Goal: Book appointment/travel/reservation

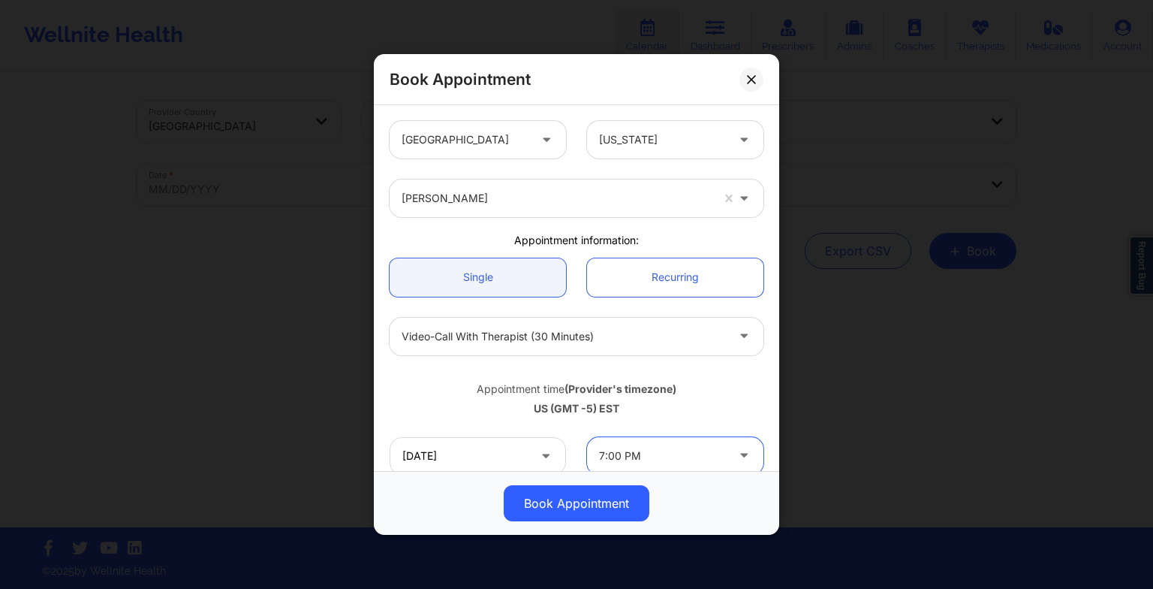
scroll to position [92, 0]
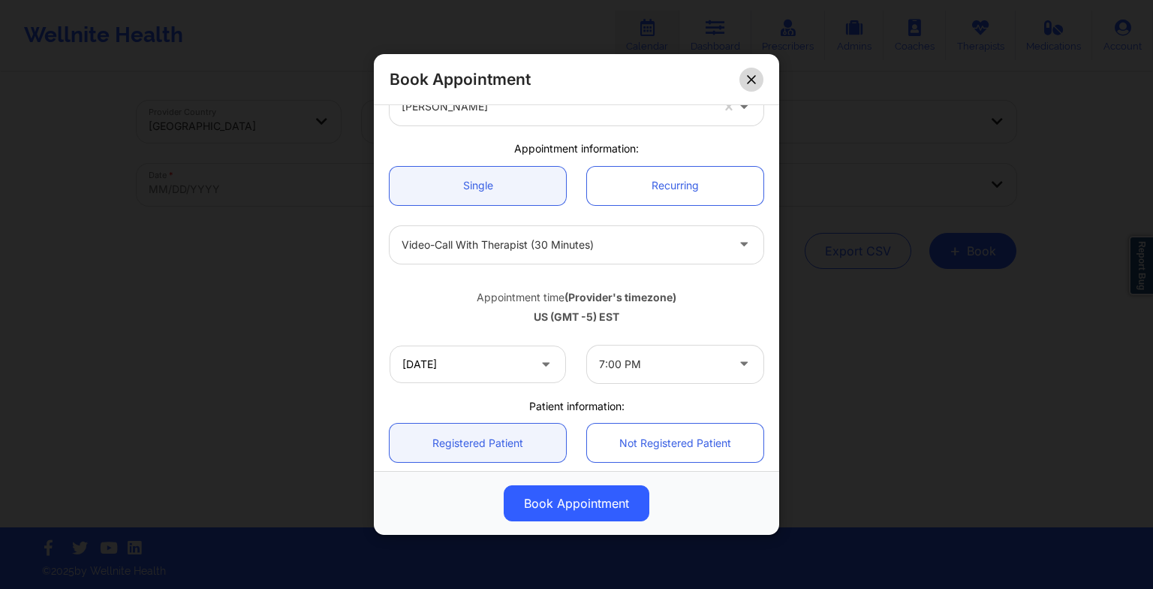
click at [752, 78] on icon at bounding box center [751, 79] width 8 height 8
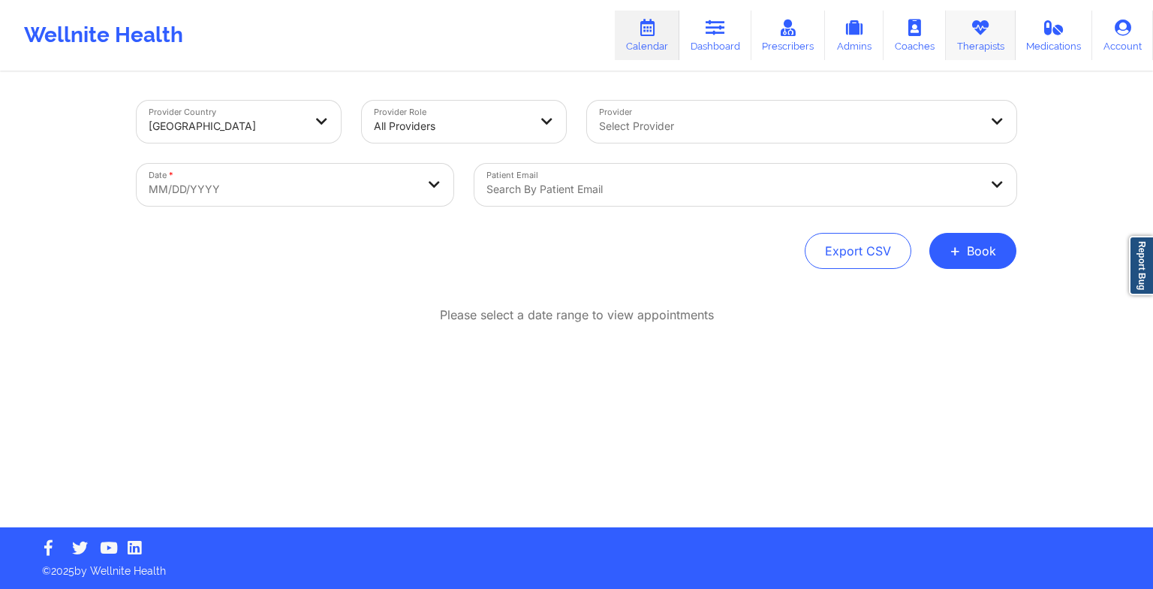
click at [988, 29] on icon at bounding box center [981, 28] width 20 height 17
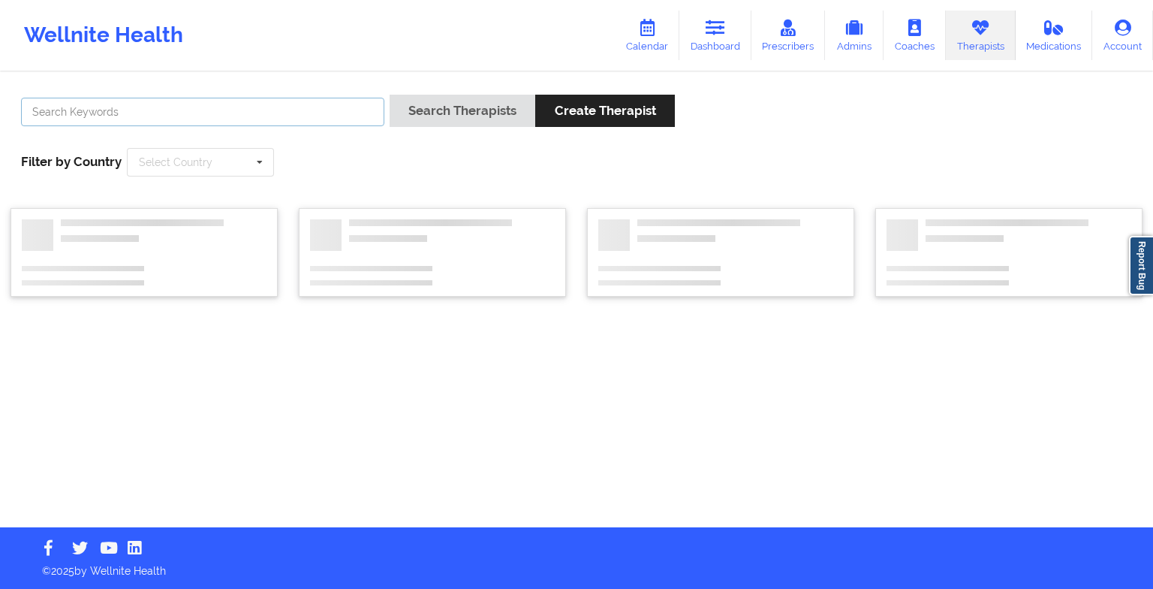
click at [257, 120] on input "text" at bounding box center [202, 112] width 363 height 29
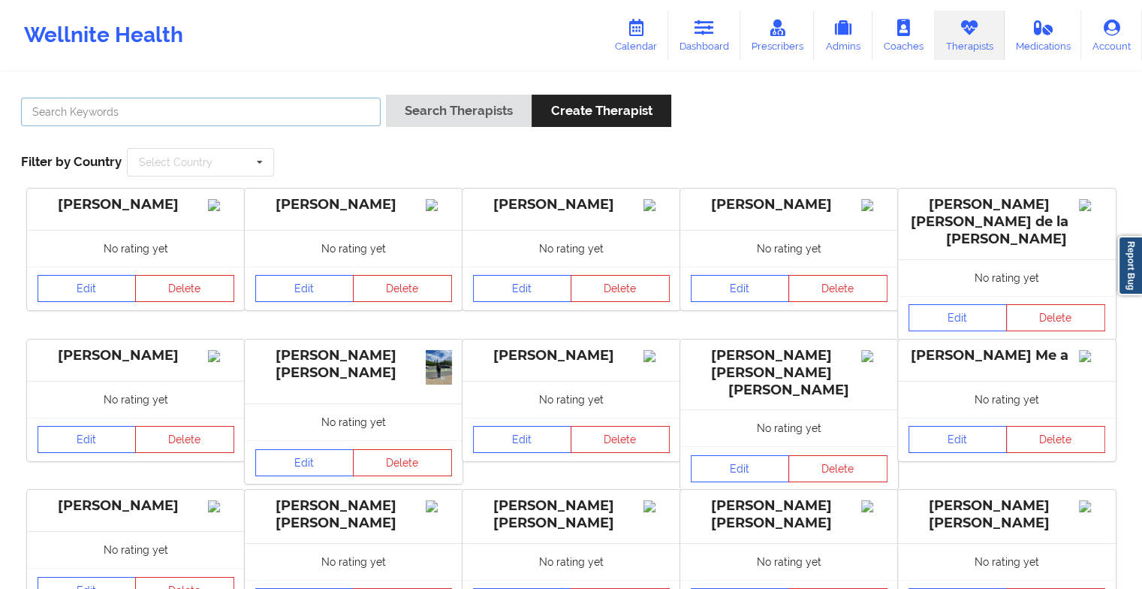
paste input "Aquarius [PERSON_NAME]"
type input "Aquarius [PERSON_NAME]"
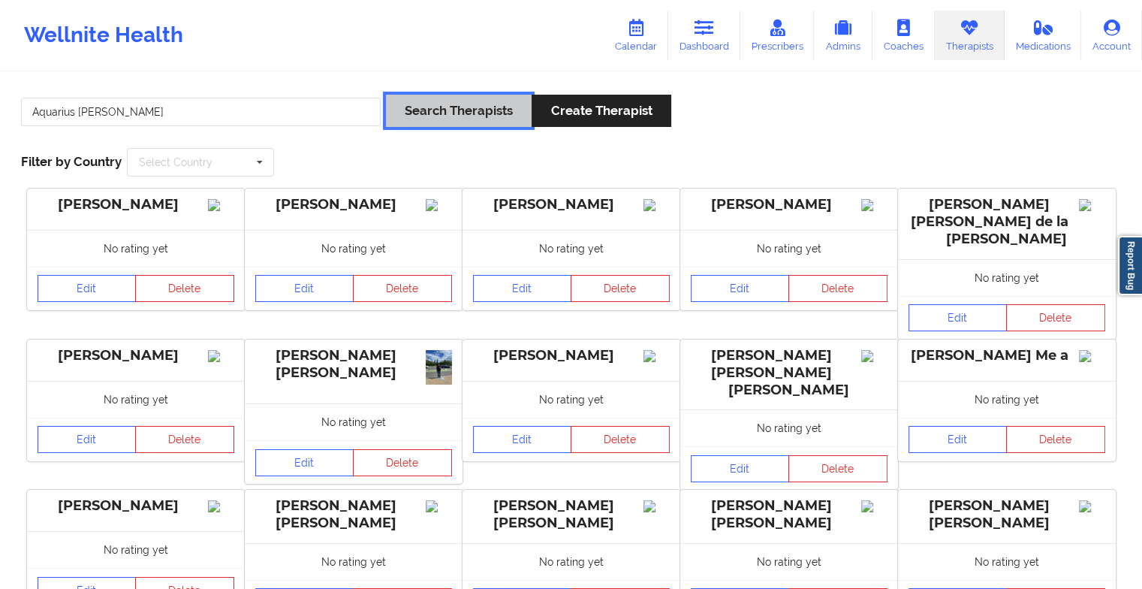
click at [475, 118] on button "Search Therapists" at bounding box center [459, 111] width 146 height 32
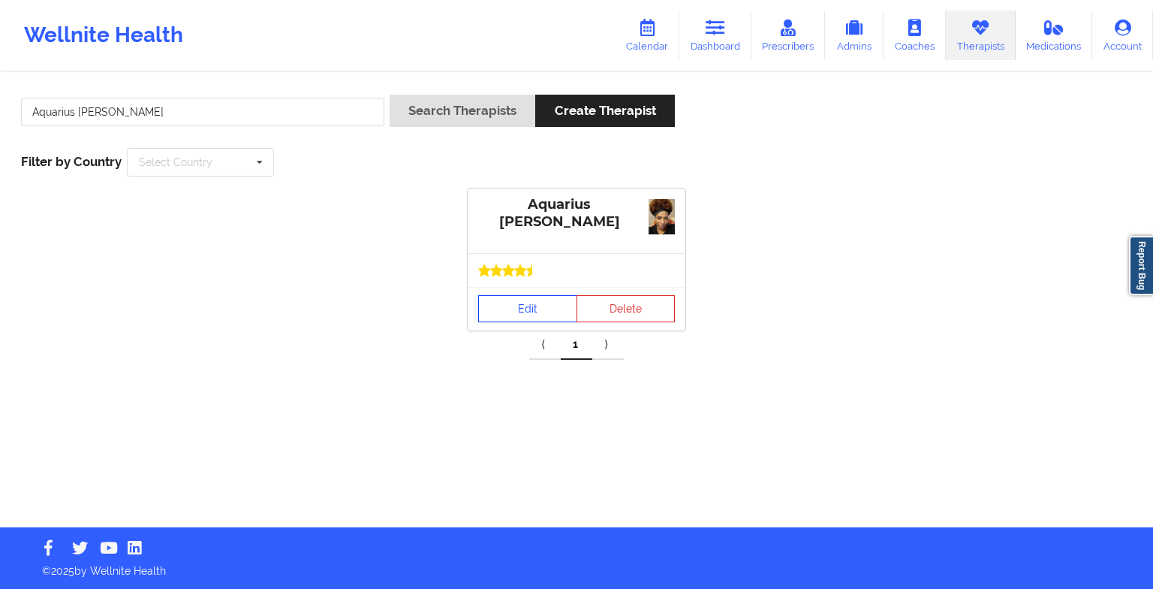
click at [532, 297] on link "Edit" at bounding box center [527, 308] width 99 height 27
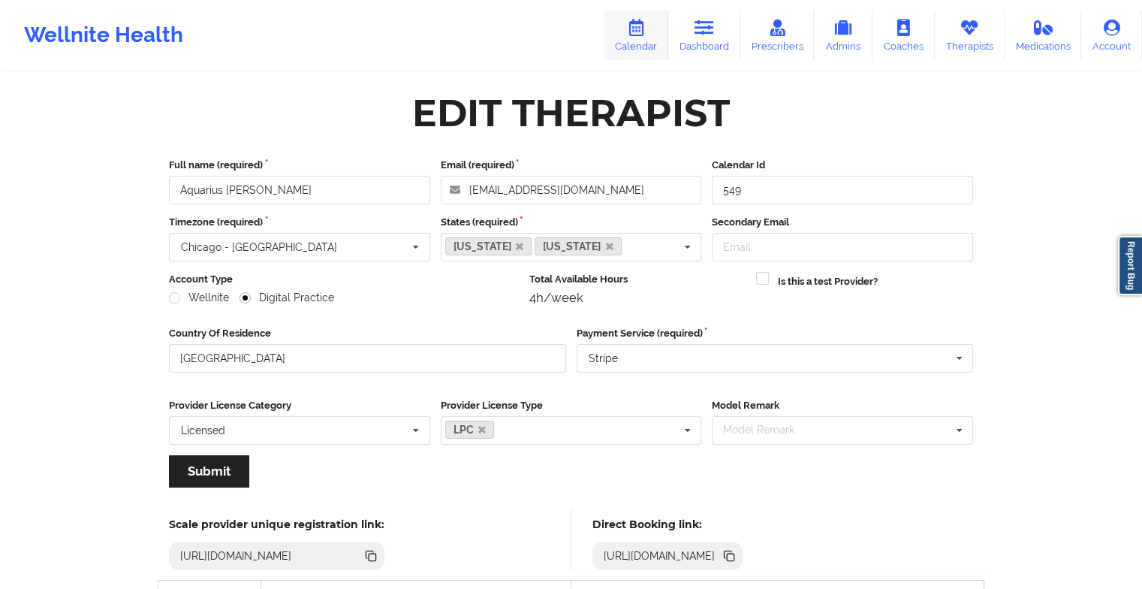
click at [637, 30] on icon at bounding box center [636, 28] width 20 height 17
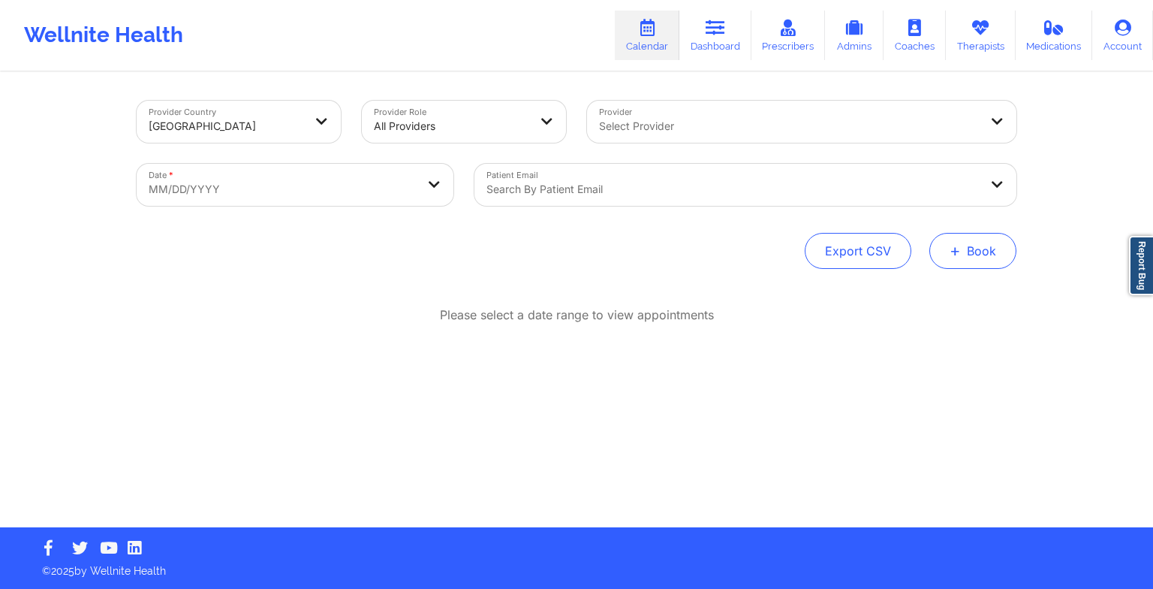
click at [968, 242] on button "+ Book" at bounding box center [973, 251] width 87 height 36
click at [957, 291] on button "Therapy Session" at bounding box center [947, 298] width 115 height 25
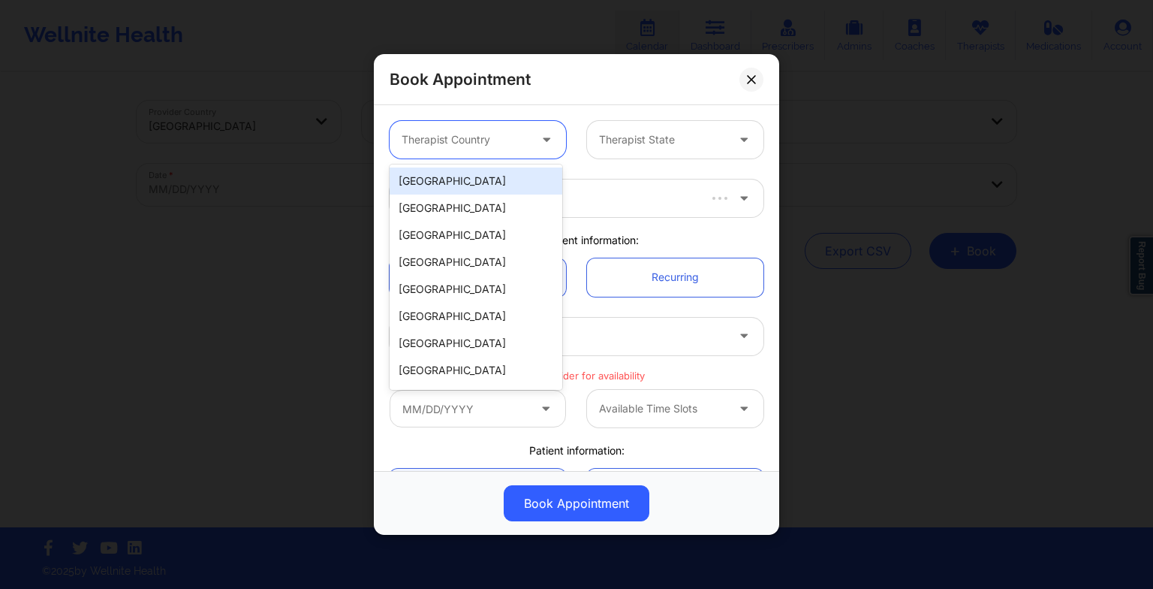
click at [514, 148] on div "Therapist Country" at bounding box center [460, 140] width 140 height 38
click at [477, 192] on div "[GEOGRAPHIC_DATA]" at bounding box center [476, 180] width 173 height 27
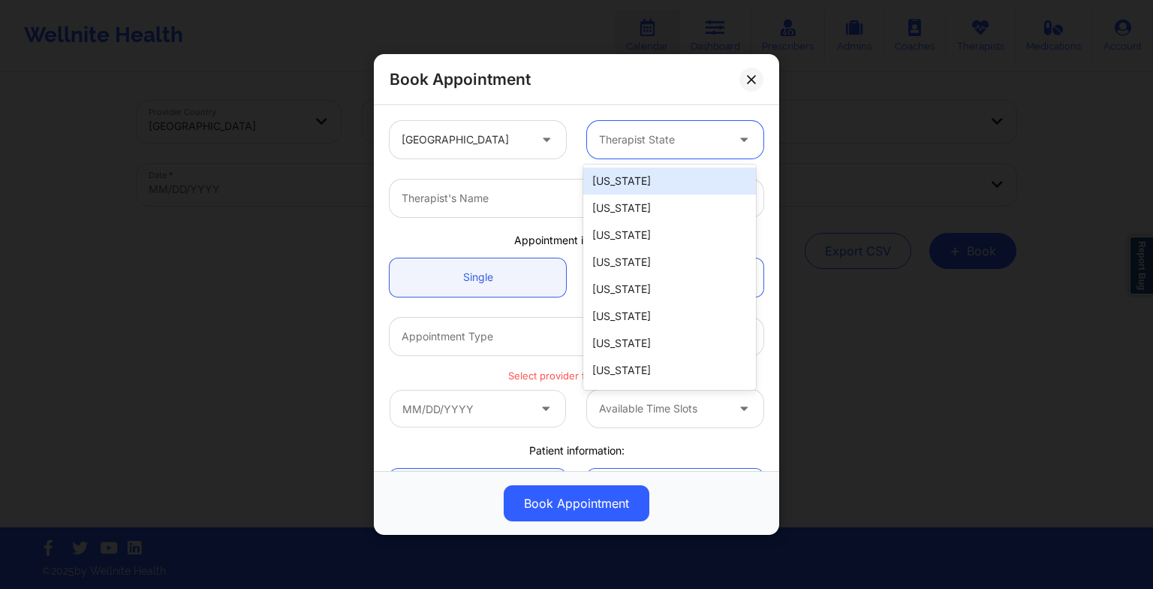
click at [610, 144] on div at bounding box center [662, 140] width 127 height 18
type input "f"
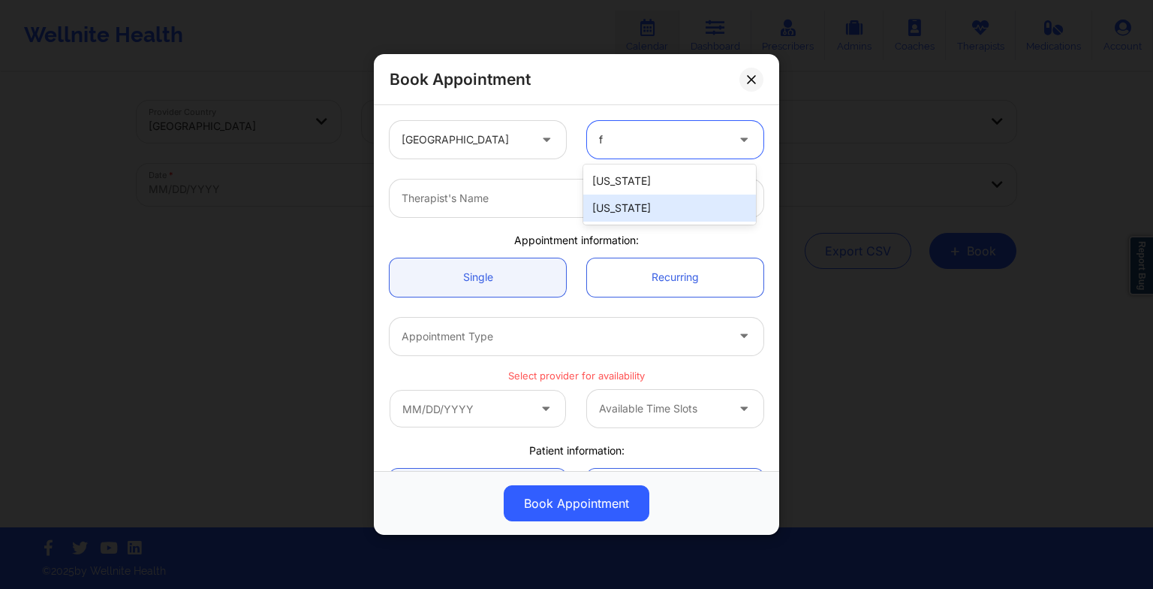
click at [614, 210] on div "[US_STATE]" at bounding box center [669, 207] width 173 height 27
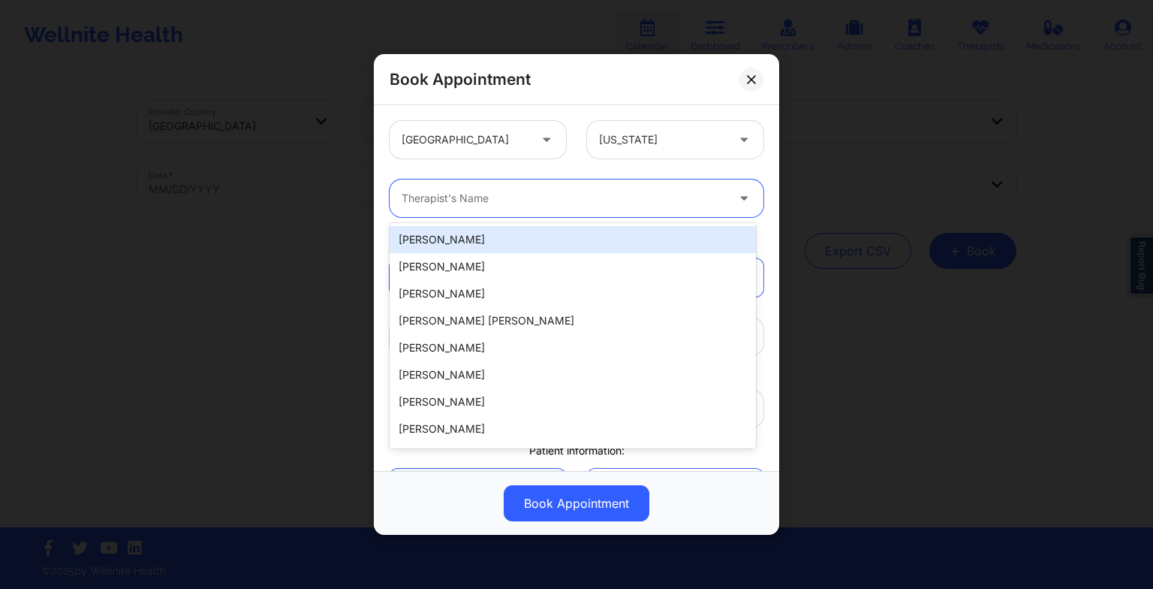
click at [408, 199] on div at bounding box center [564, 198] width 324 height 18
paste input "Aquarius [PERSON_NAME]"
type input "Aquarius [PERSON_NAME]"
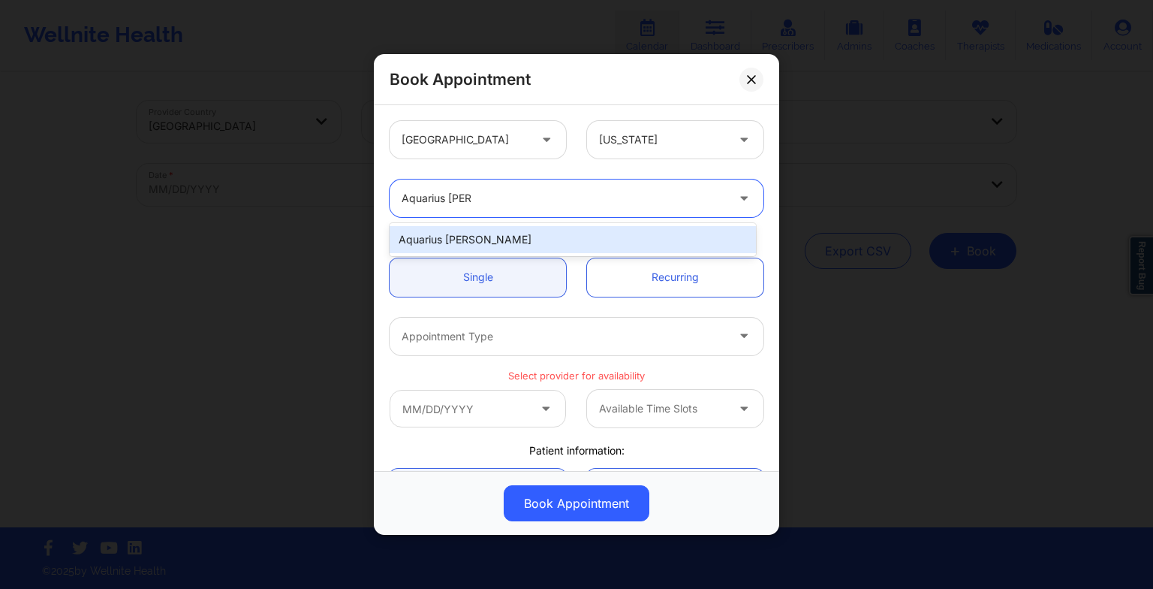
click at [466, 240] on div "Aquarius [PERSON_NAME]" at bounding box center [573, 239] width 366 height 27
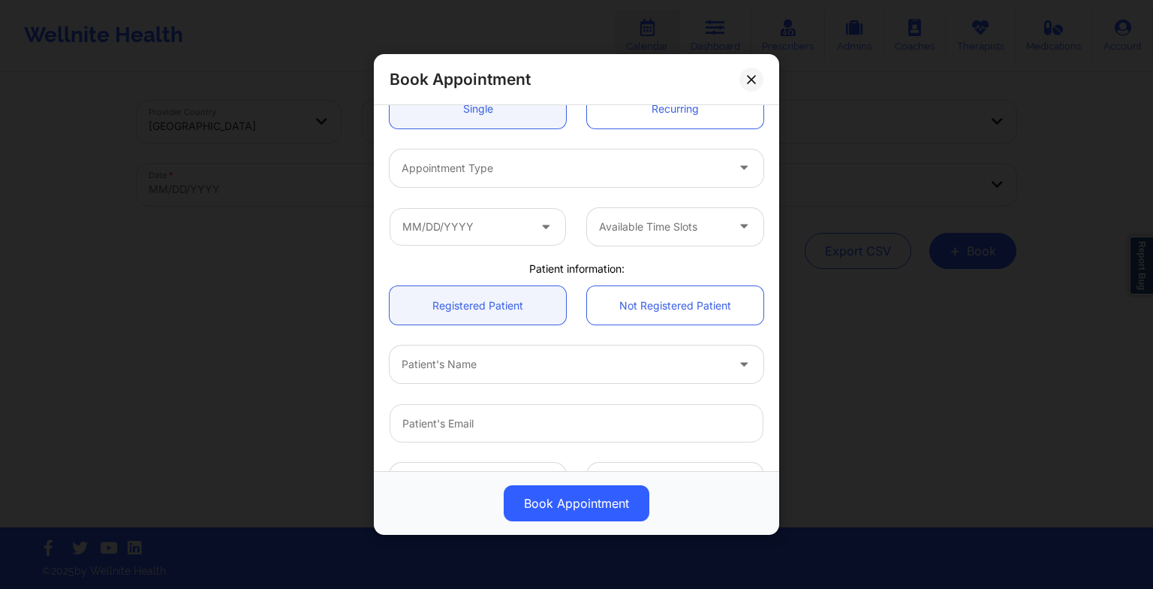
scroll to position [183, 0]
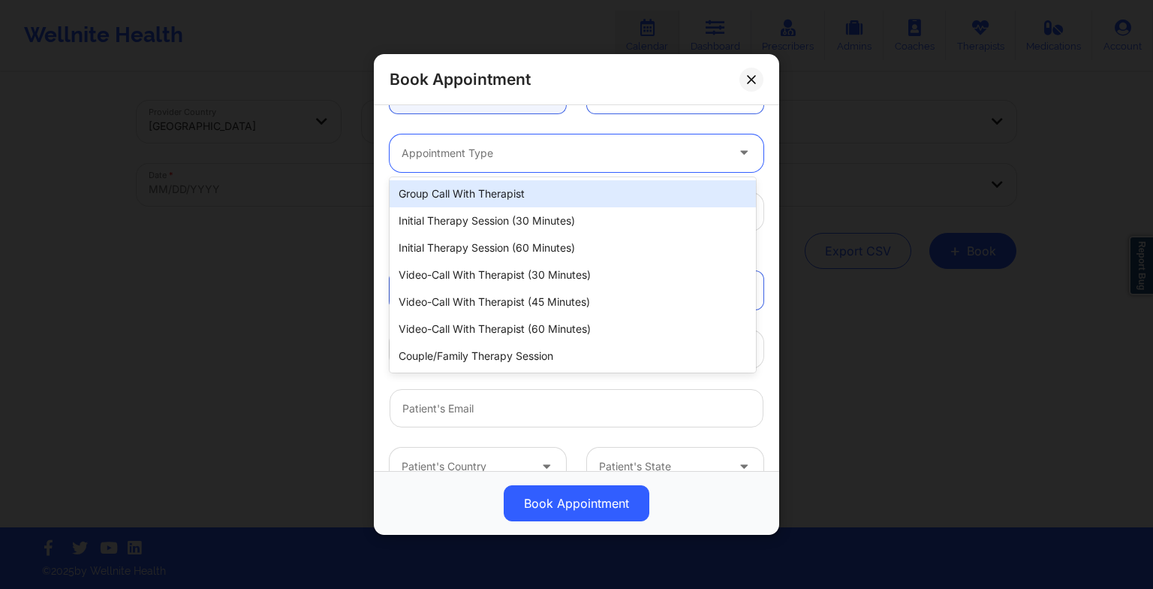
click at [451, 149] on div at bounding box center [564, 153] width 324 height 18
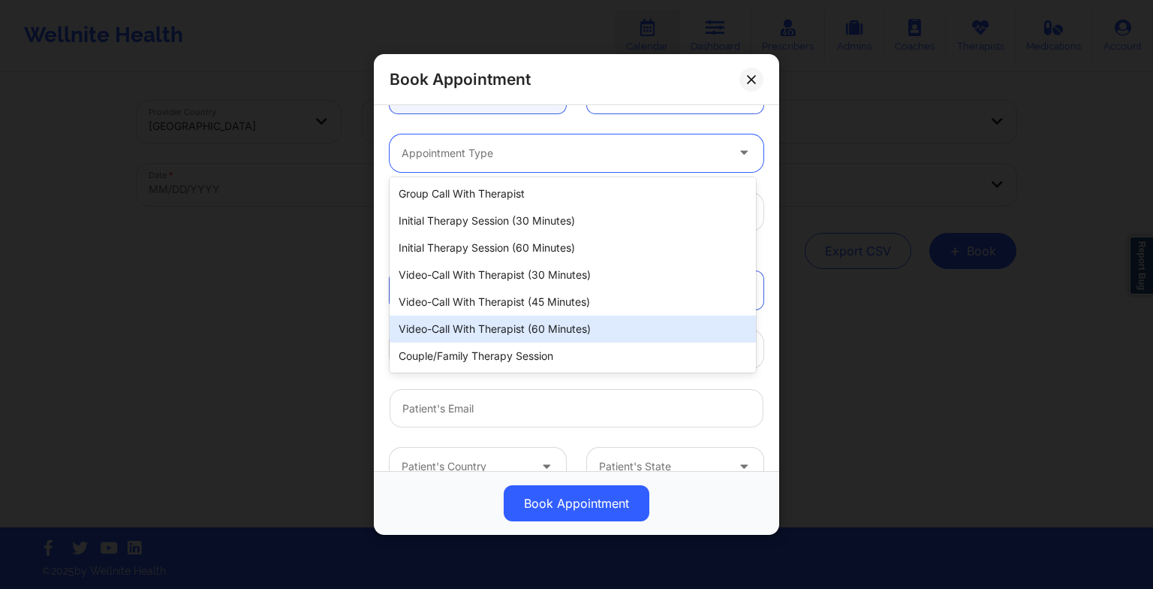
click at [523, 327] on div "Video-Call with Therapist (60 minutes)" at bounding box center [573, 328] width 366 height 27
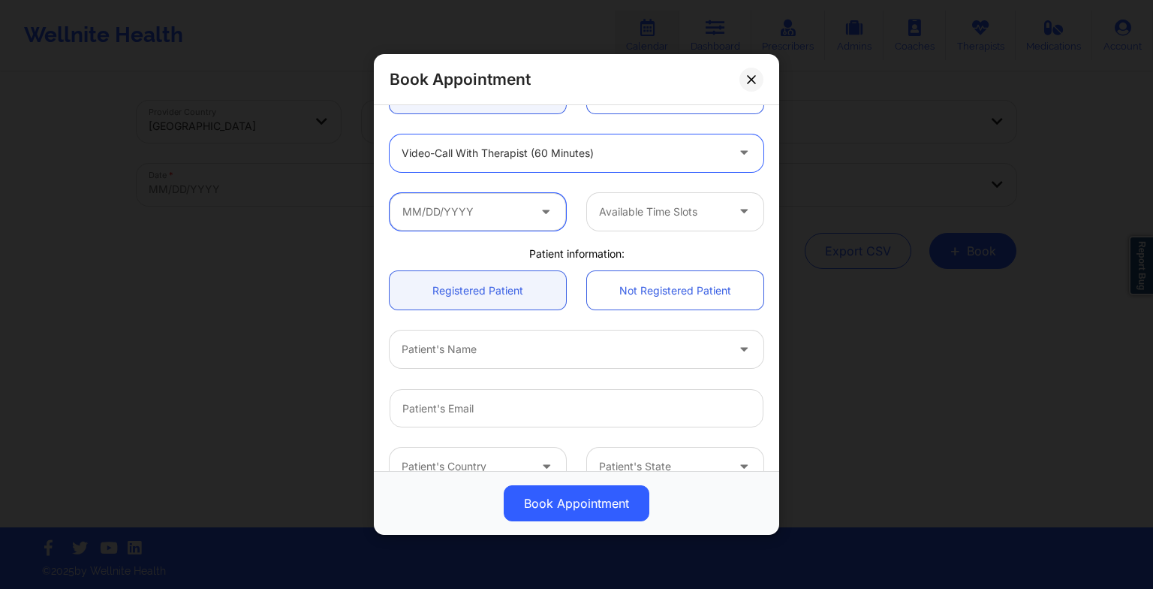
click at [505, 222] on input "text" at bounding box center [478, 212] width 176 height 38
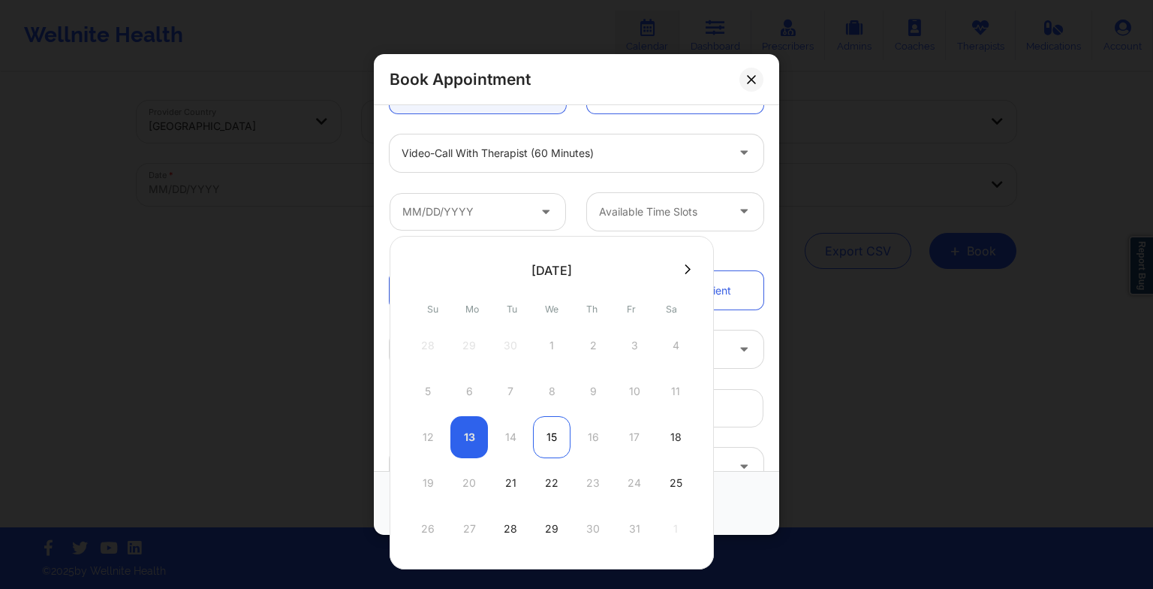
click at [557, 429] on div "15" at bounding box center [552, 437] width 38 height 42
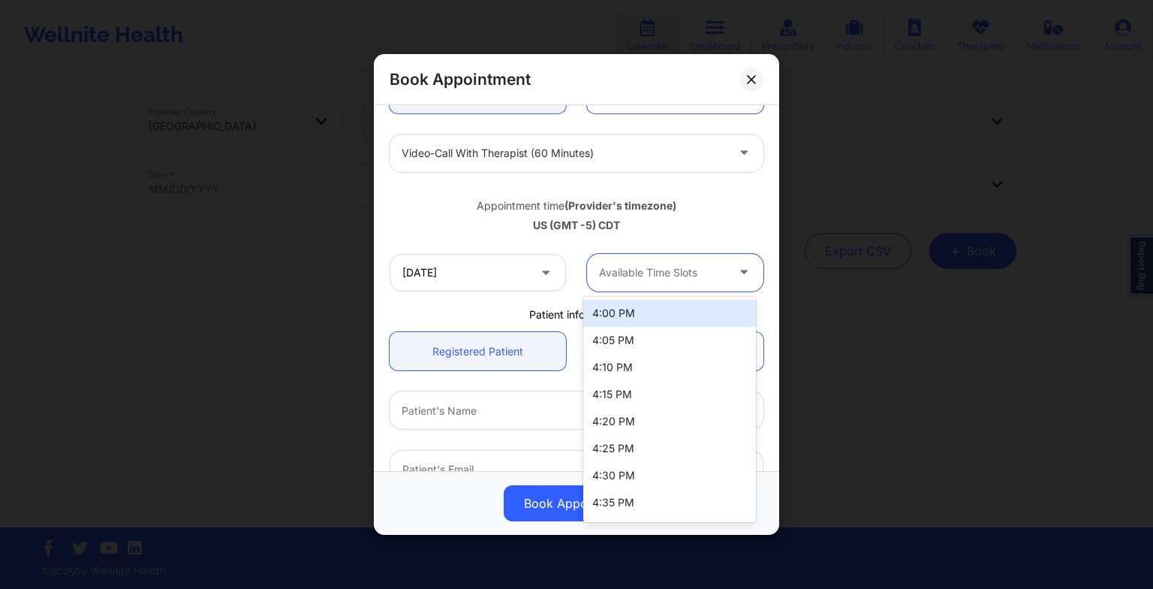
click at [649, 272] on div at bounding box center [662, 273] width 127 height 18
click at [670, 273] on div at bounding box center [662, 273] width 127 height 18
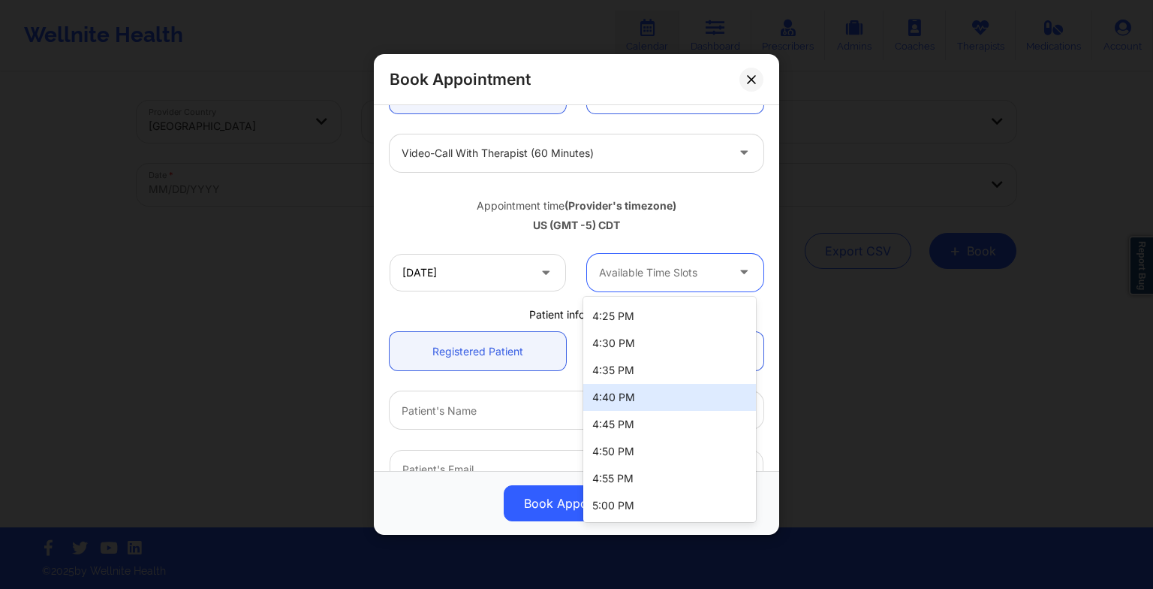
scroll to position [0, 0]
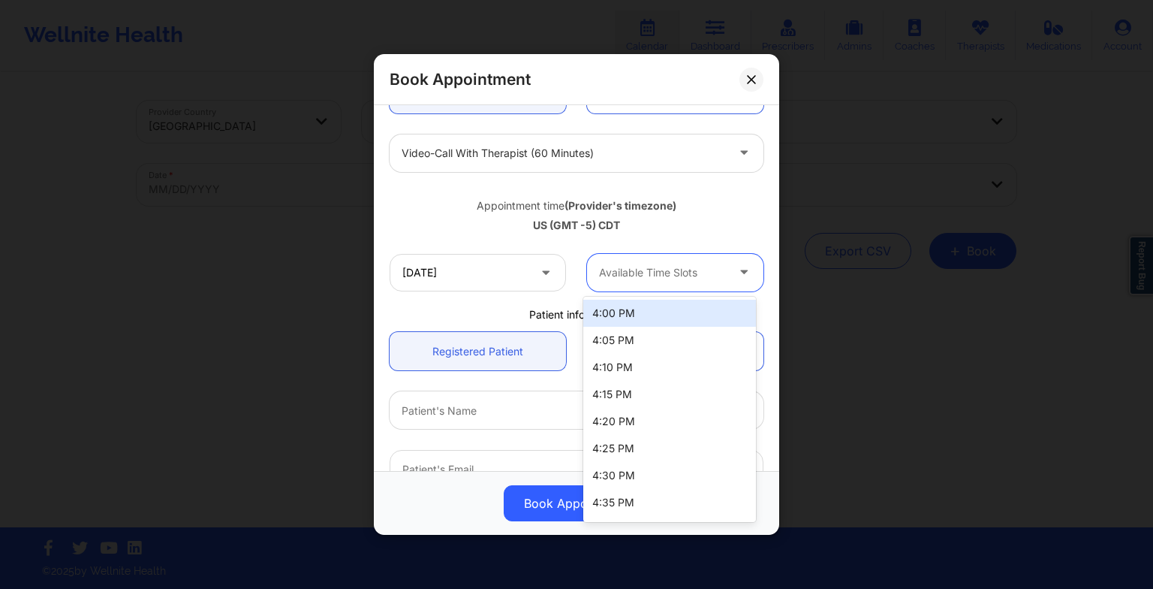
click at [645, 302] on div "4:00 PM" at bounding box center [669, 313] width 173 height 27
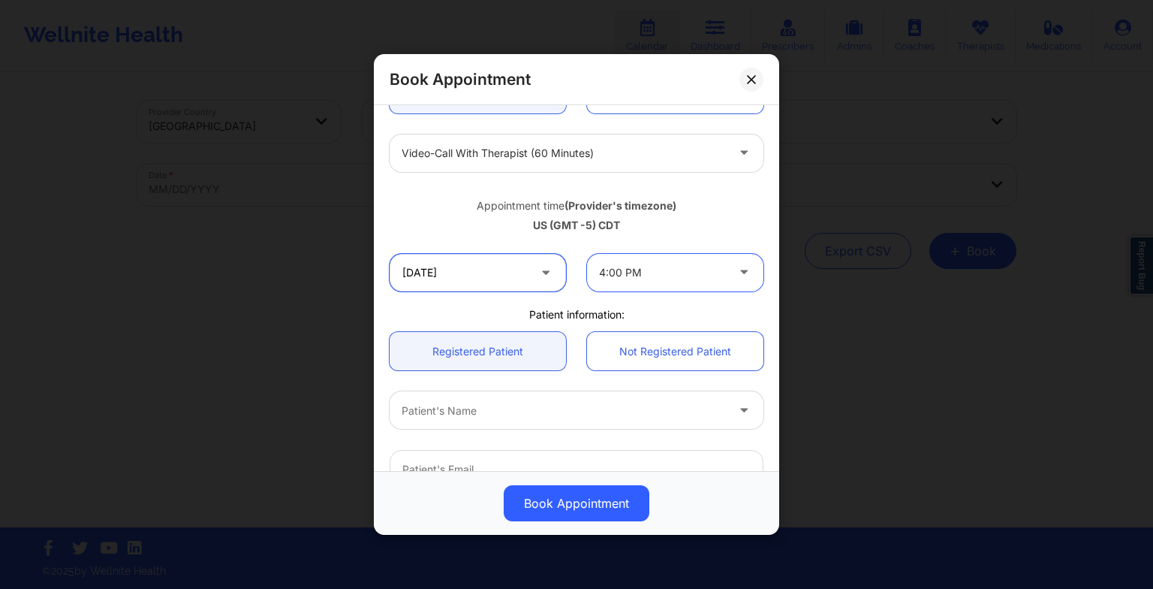
click at [551, 282] on input "[DATE]" at bounding box center [478, 273] width 176 height 38
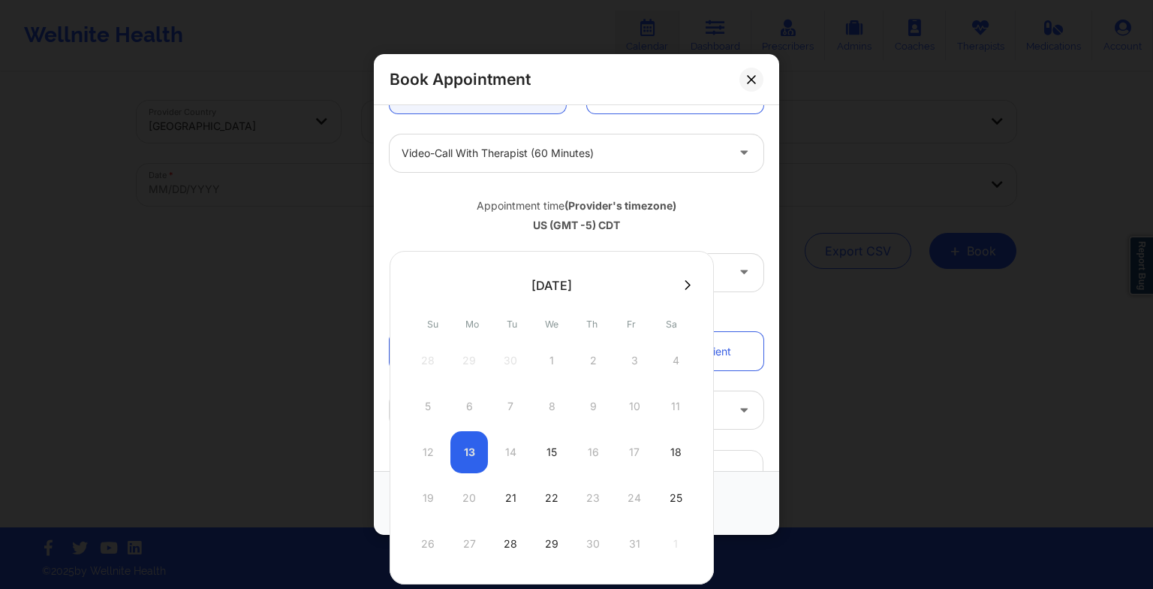
click at [685, 284] on icon at bounding box center [688, 284] width 6 height 11
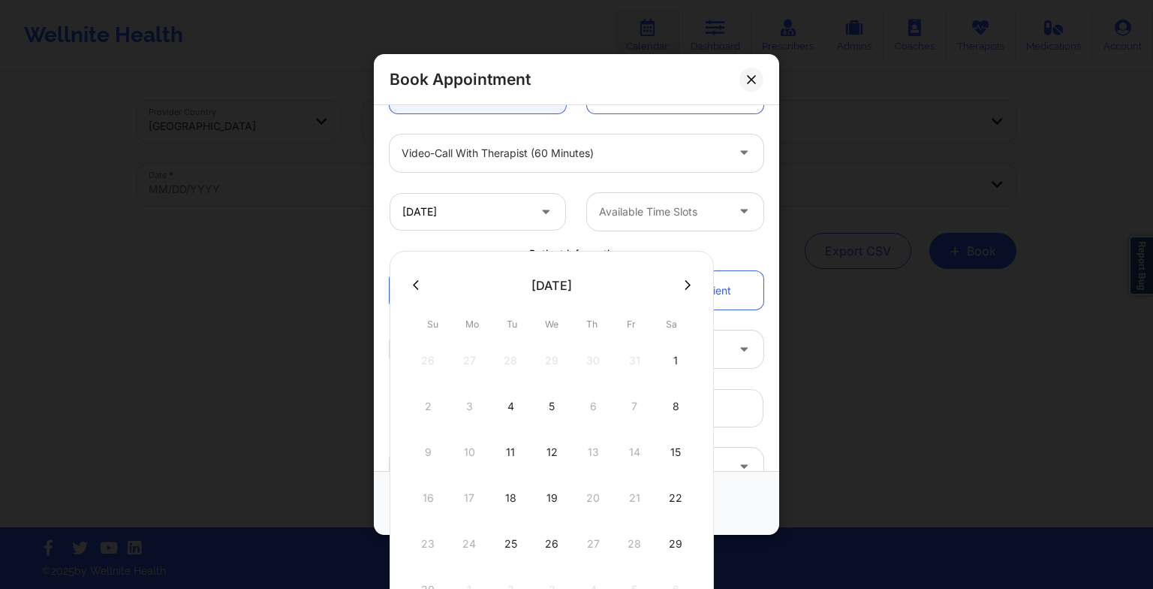
click at [414, 287] on icon at bounding box center [416, 284] width 6 height 11
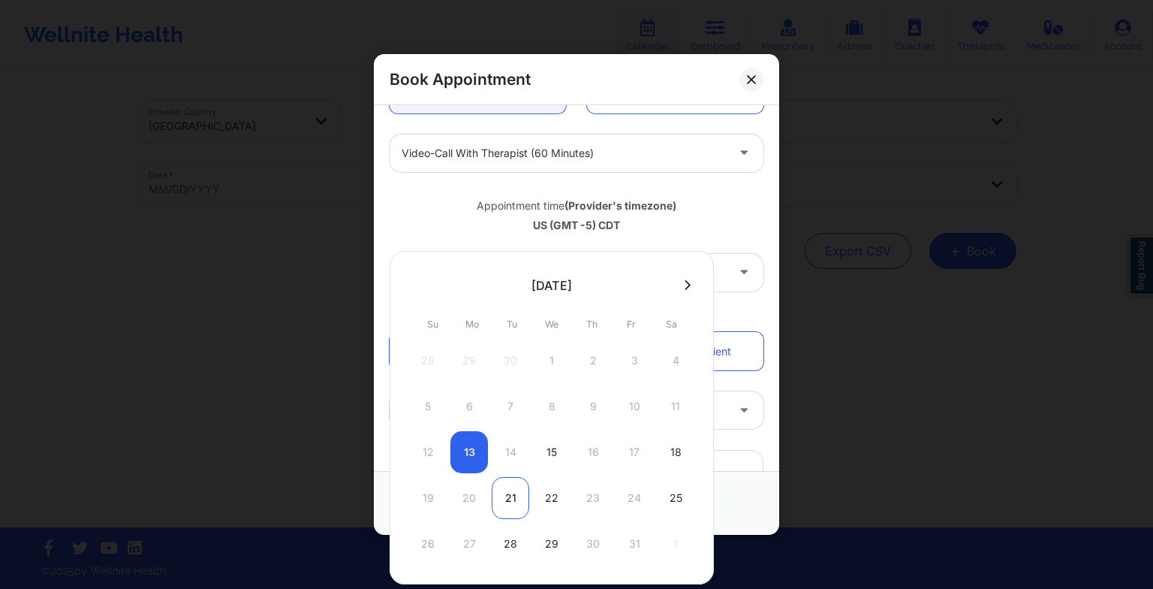
click at [508, 501] on div "21" at bounding box center [511, 498] width 38 height 42
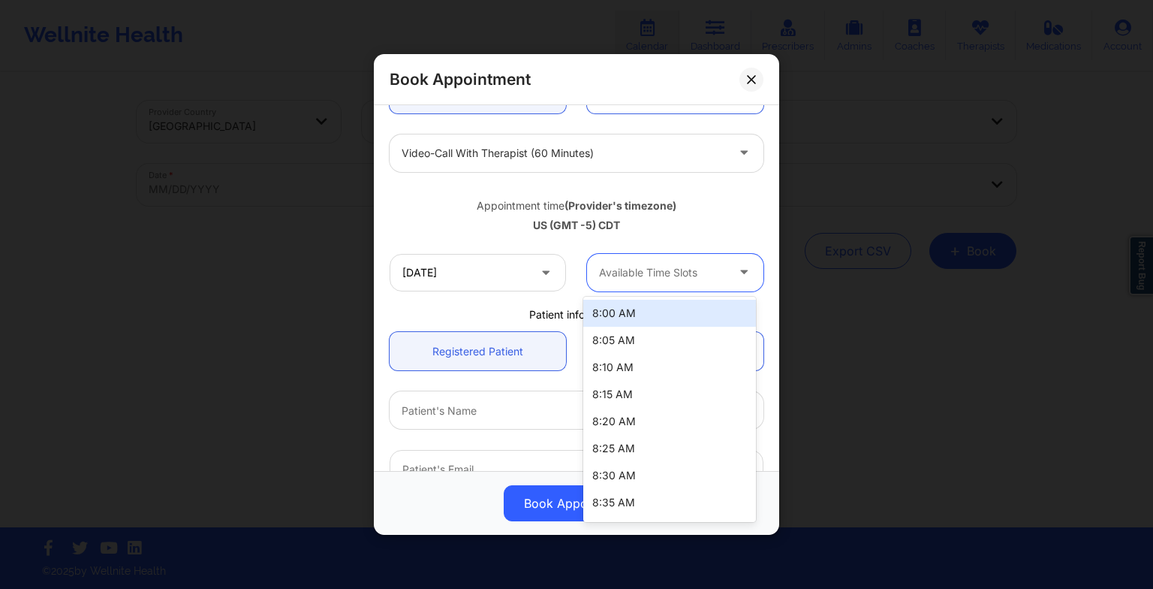
click at [649, 279] on div at bounding box center [662, 273] width 127 height 18
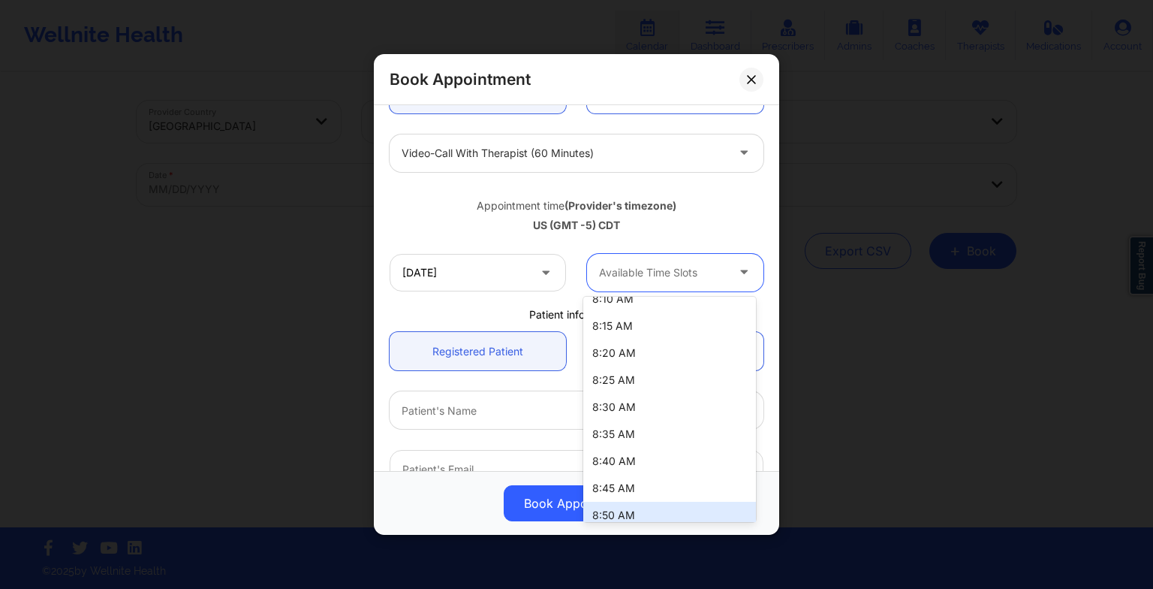
scroll to position [132, 0]
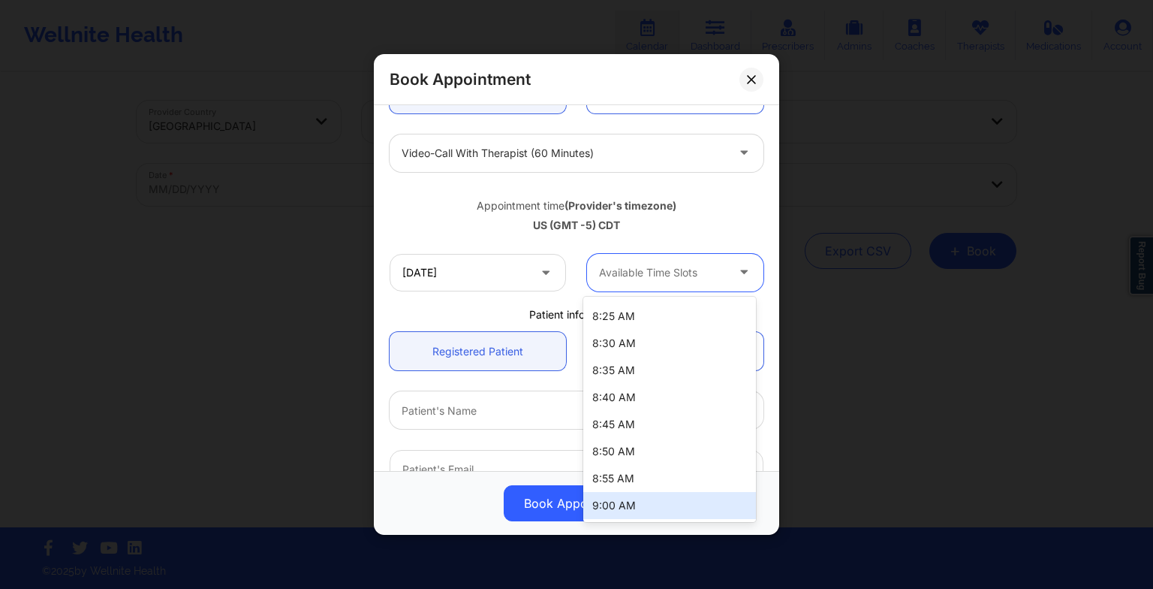
click at [638, 507] on div "9:00 AM" at bounding box center [669, 505] width 173 height 27
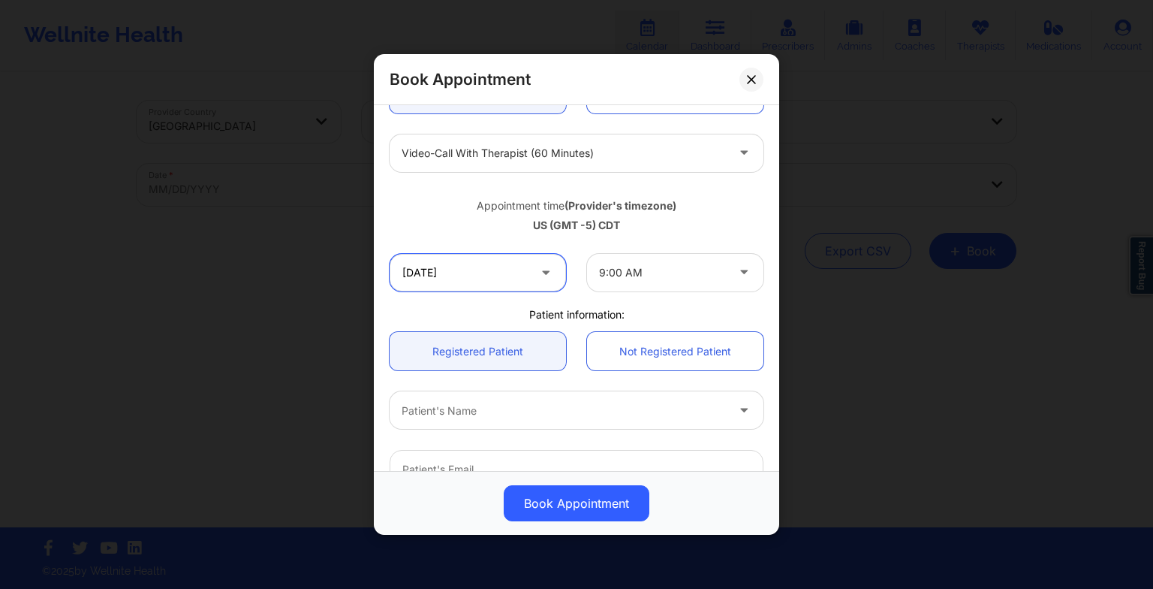
click at [502, 264] on input "[DATE]" at bounding box center [478, 273] width 176 height 38
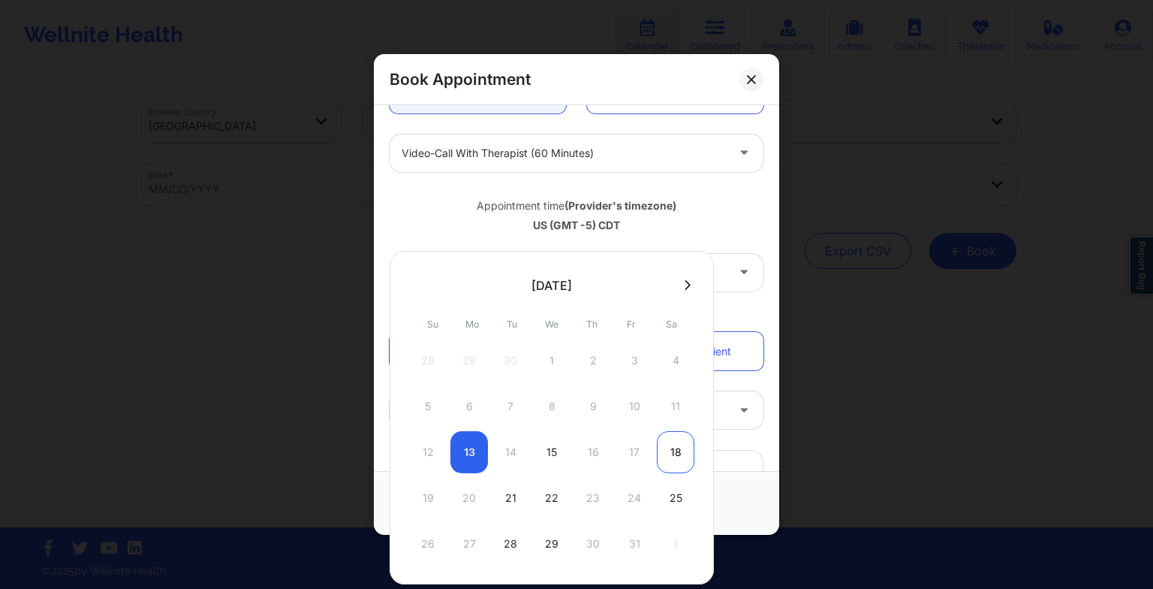
click at [667, 445] on div "18" at bounding box center [676, 452] width 38 height 42
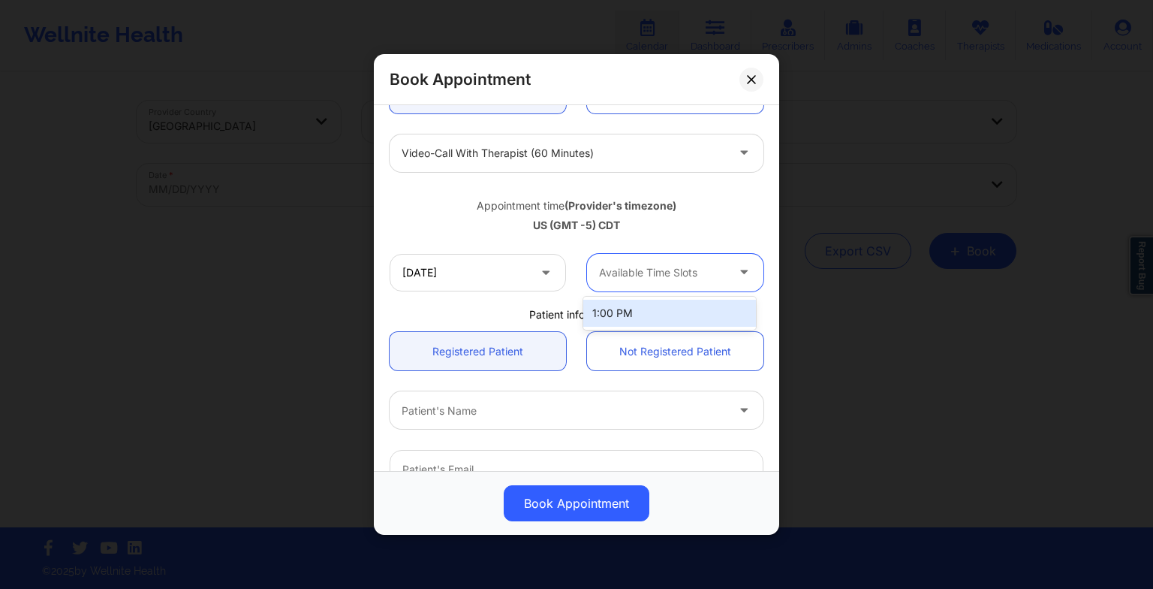
click at [634, 270] on div at bounding box center [662, 273] width 127 height 18
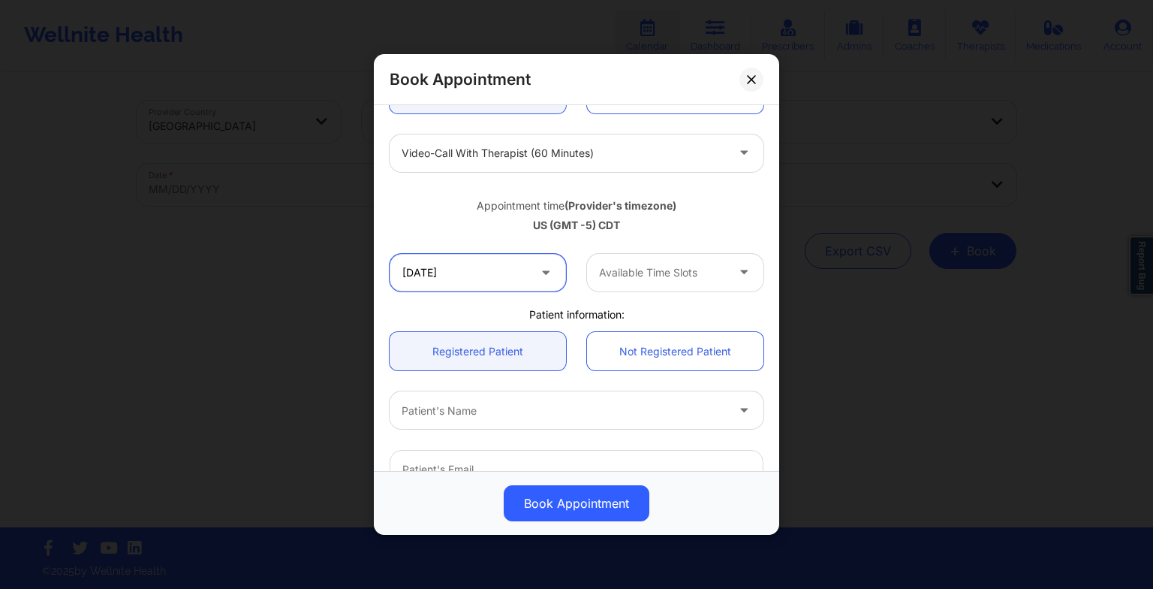
click at [460, 282] on input "[DATE]" at bounding box center [478, 273] width 176 height 38
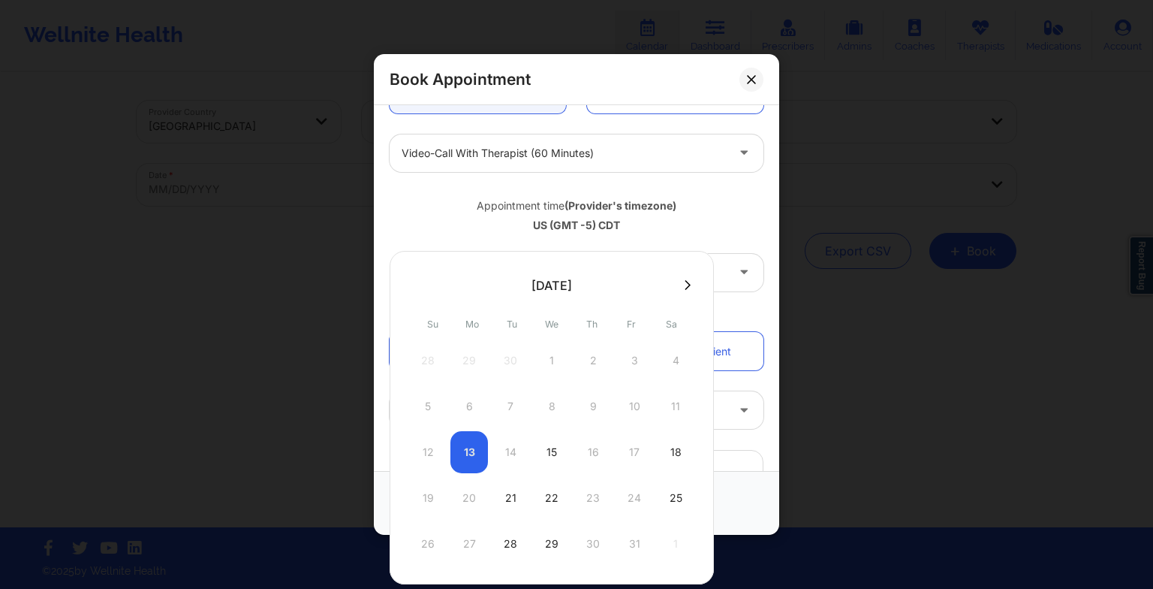
click at [680, 288] on button at bounding box center [687, 285] width 15 height 13
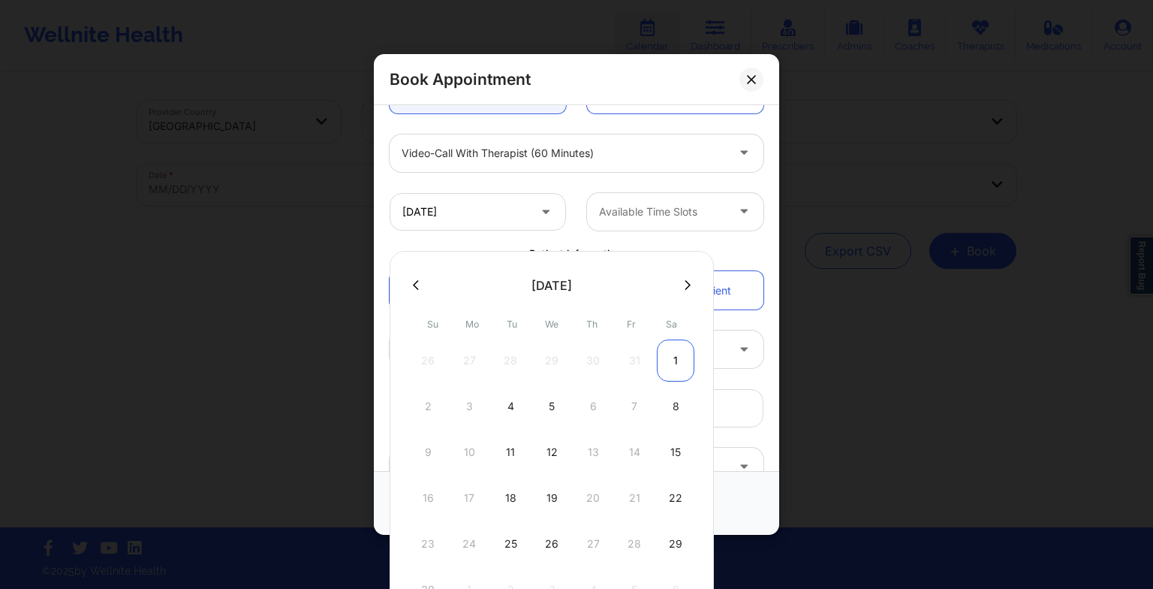
click at [670, 354] on div "1" at bounding box center [676, 360] width 38 height 42
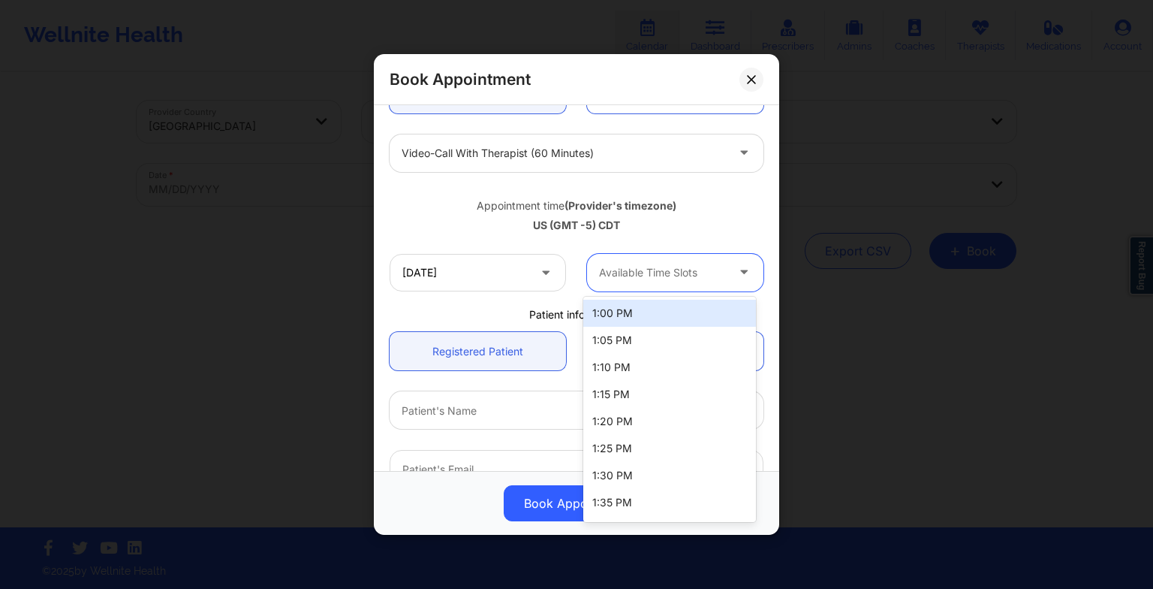
click at [647, 290] on div "Available Time Slots" at bounding box center [657, 273] width 140 height 38
click at [506, 271] on input "[DATE]" at bounding box center [478, 273] width 176 height 38
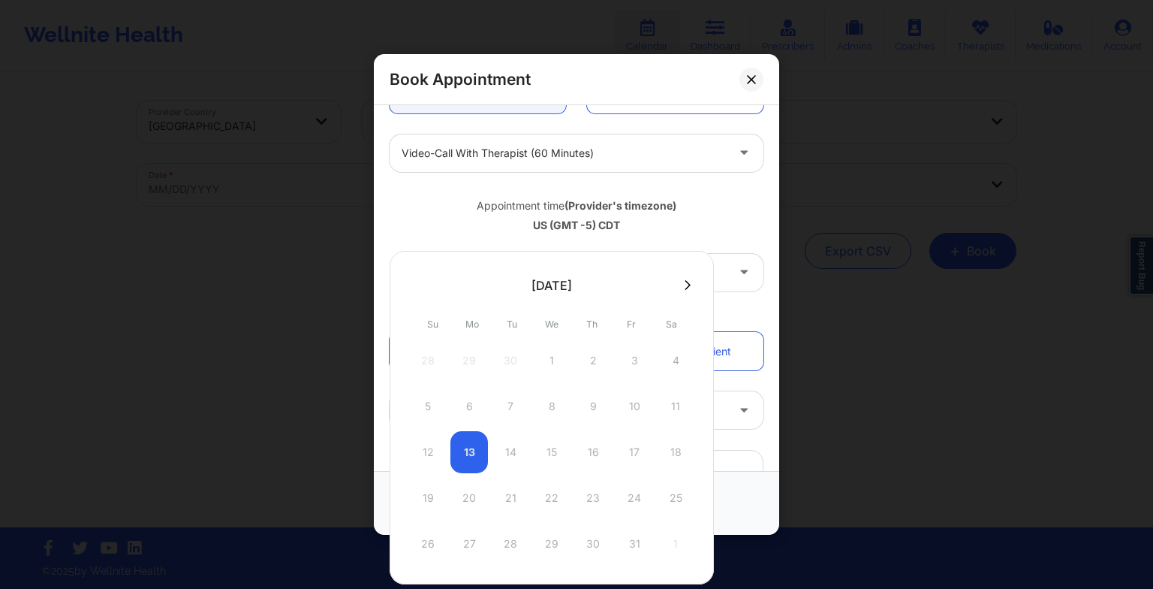
click at [688, 282] on button at bounding box center [687, 285] width 15 height 13
click at [416, 285] on icon at bounding box center [416, 284] width 6 height 11
click at [683, 456] on div "18" at bounding box center [676, 452] width 38 height 42
type input "[DATE]"
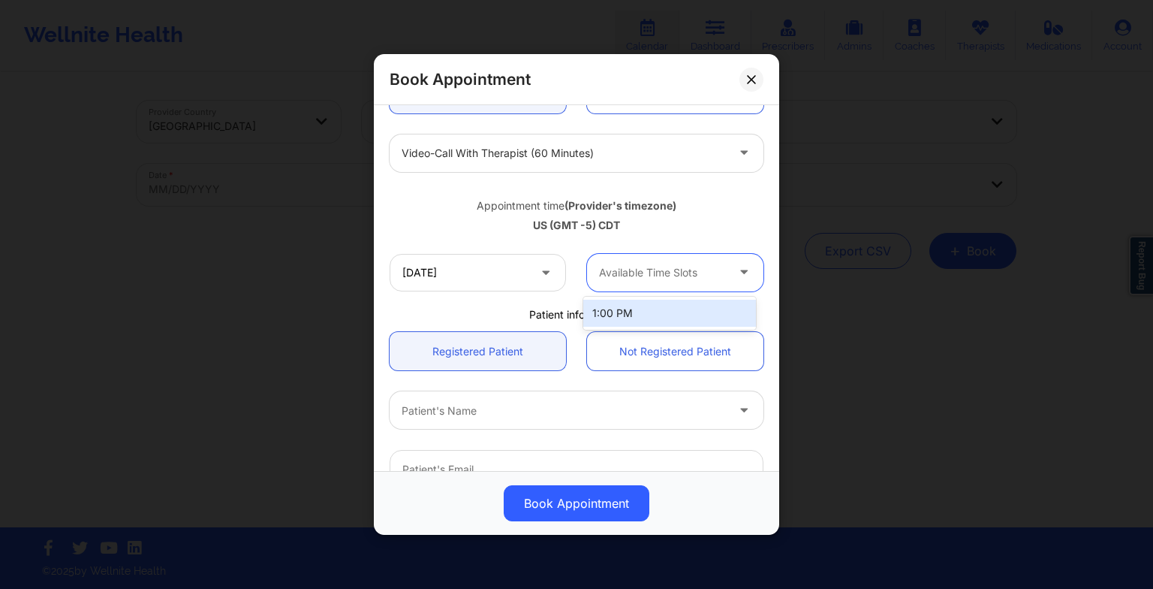
click at [655, 285] on div "Available Time Slots" at bounding box center [657, 273] width 140 height 38
click at [655, 300] on div "1:00 PM" at bounding box center [669, 313] width 173 height 27
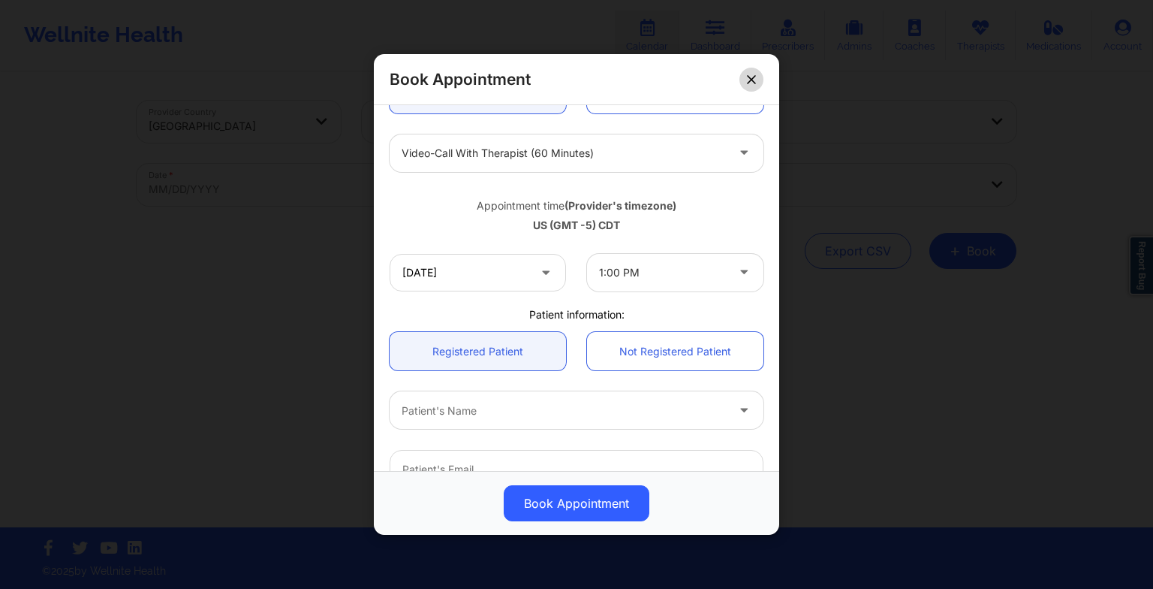
click at [752, 78] on icon at bounding box center [751, 79] width 8 height 8
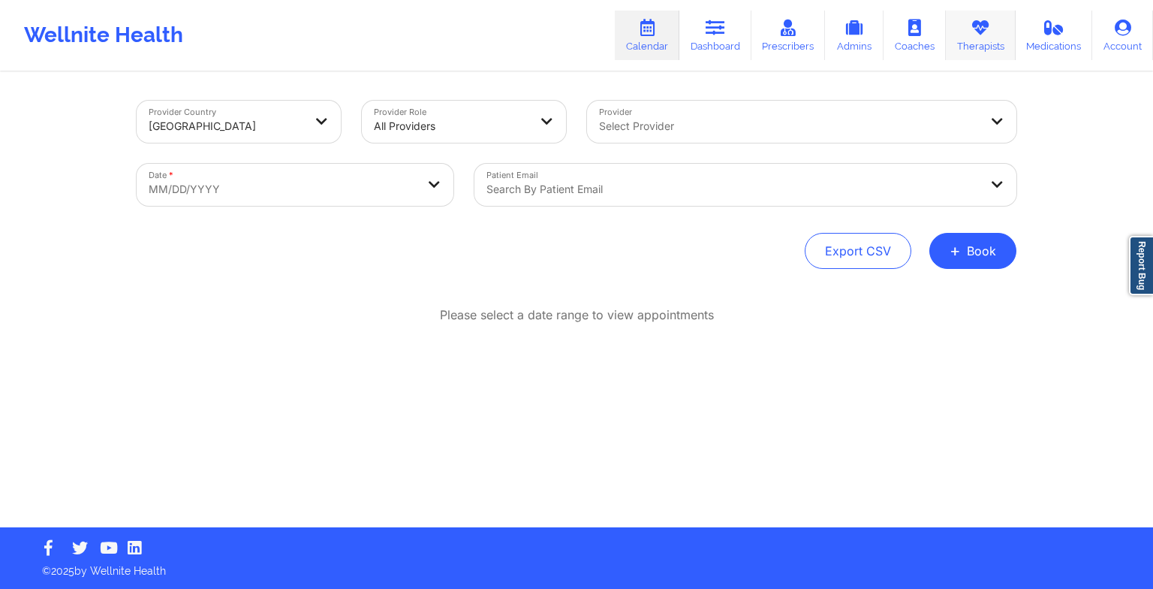
click at [977, 51] on link "Therapists" at bounding box center [981, 36] width 70 height 50
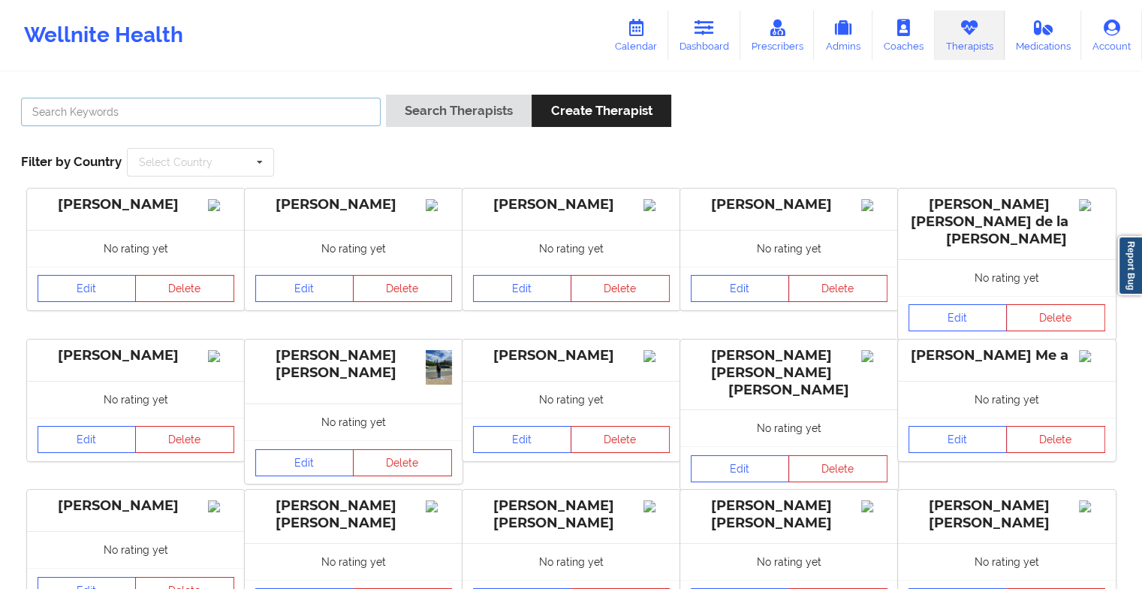
click at [271, 108] on input "text" at bounding box center [201, 112] width 360 height 29
paste input "[PERSON_NAME] [PERSON_NAME]"
type input "[PERSON_NAME] [PERSON_NAME]"
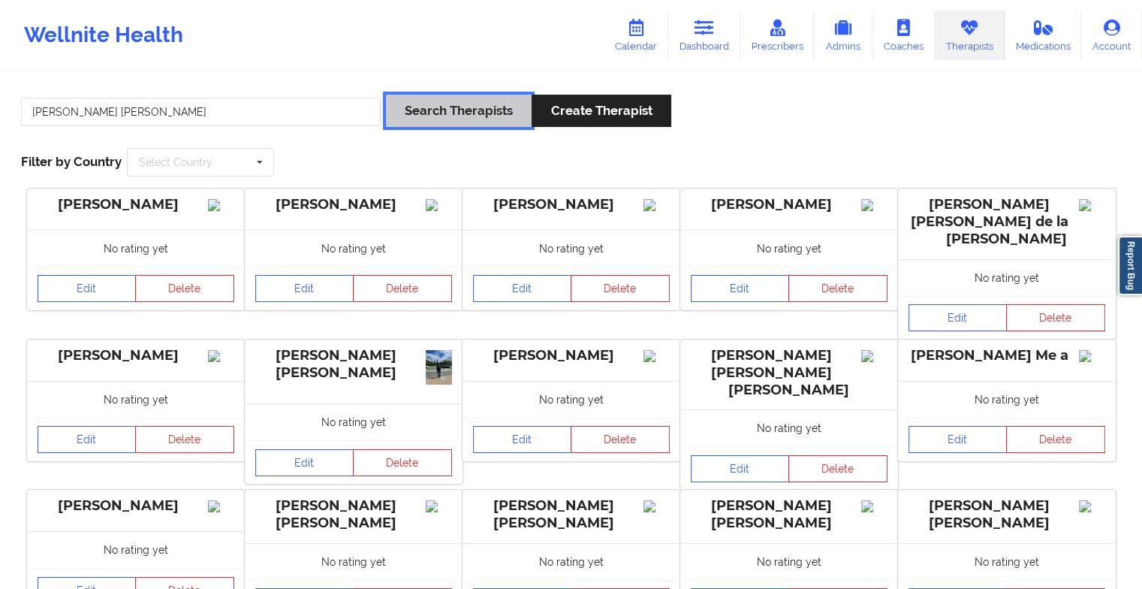
click at [427, 106] on button "Search Therapists" at bounding box center [459, 111] width 146 height 32
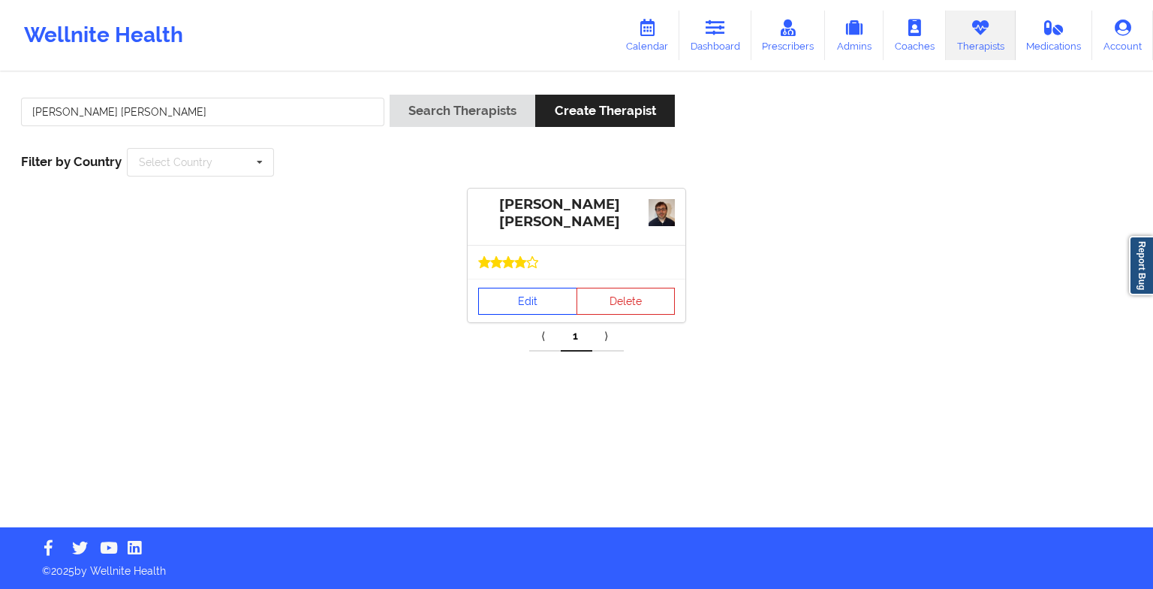
click at [542, 295] on link "Edit" at bounding box center [527, 301] width 99 height 27
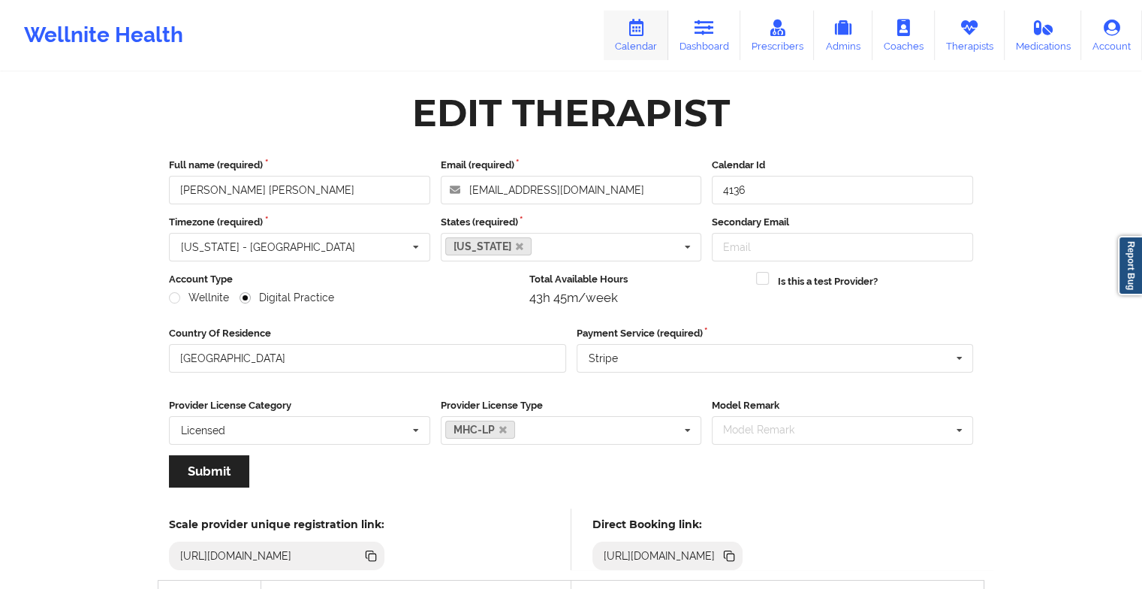
click at [646, 33] on icon at bounding box center [636, 28] width 20 height 17
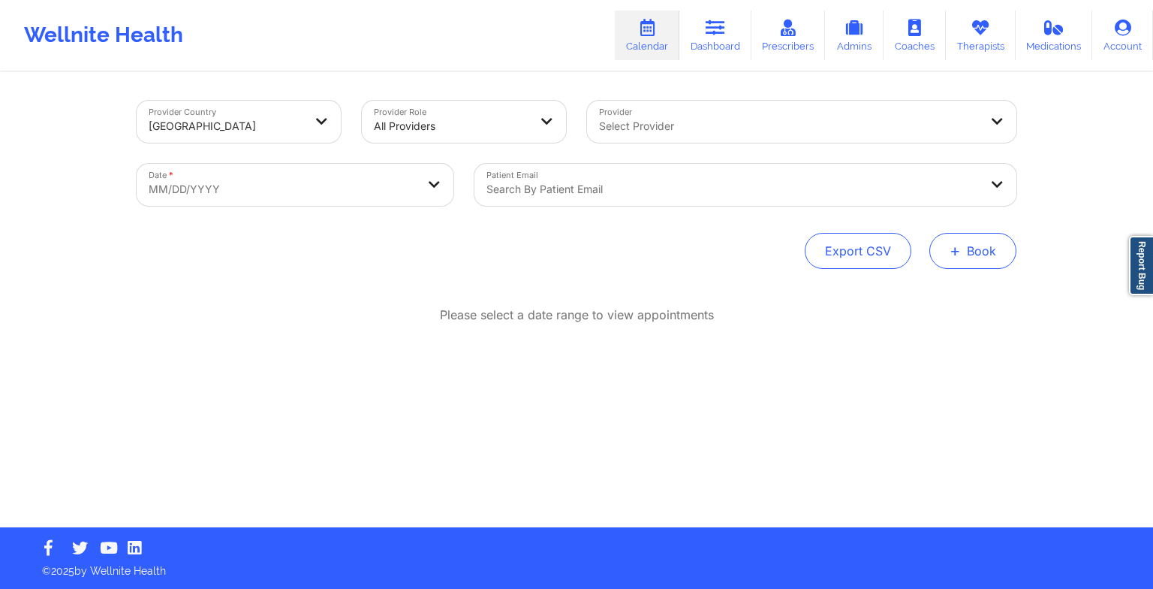
click at [994, 246] on button "+ Book" at bounding box center [973, 251] width 87 height 36
click at [938, 291] on button "Therapy Session" at bounding box center [947, 298] width 115 height 25
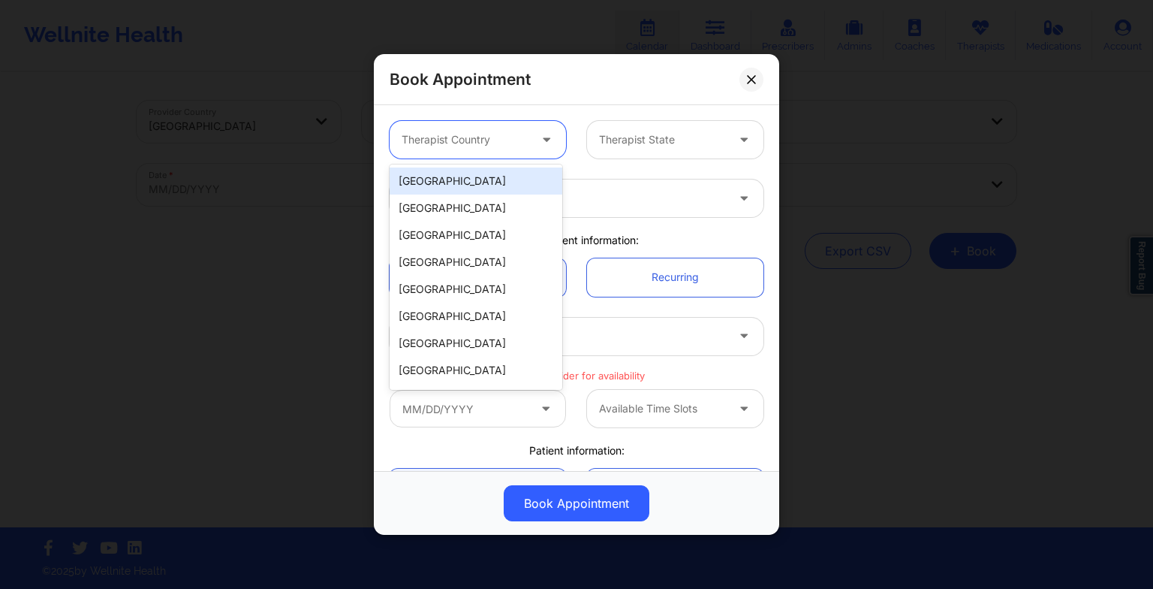
click at [541, 146] on div at bounding box center [548, 140] width 18 height 19
click at [492, 177] on div "[GEOGRAPHIC_DATA]" at bounding box center [476, 180] width 173 height 27
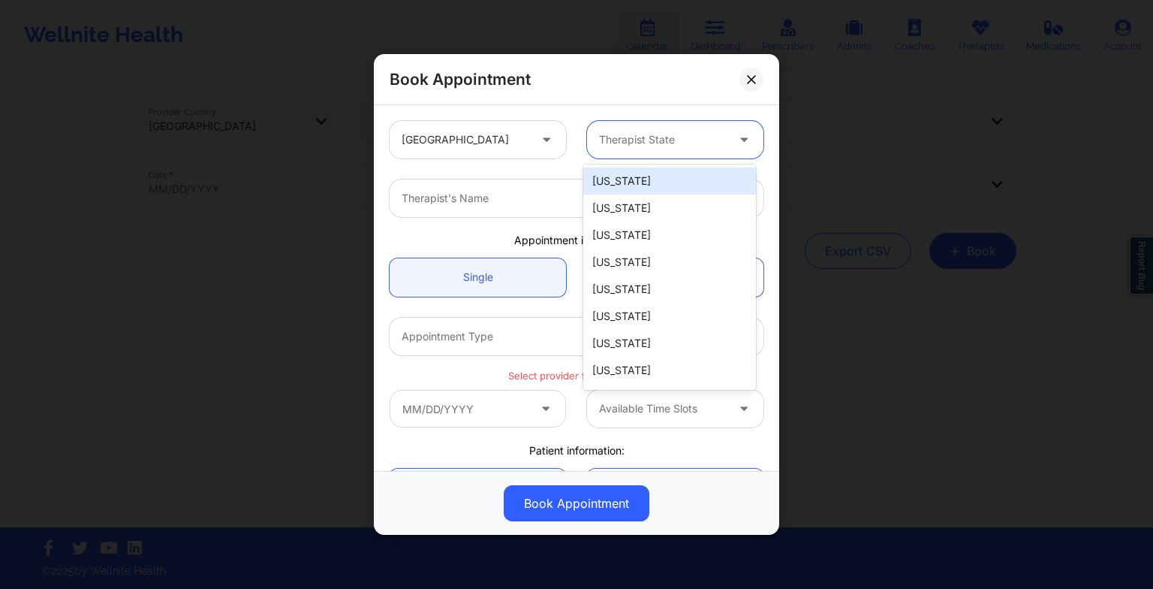
click at [603, 141] on div at bounding box center [662, 140] width 127 height 18
type input "new"
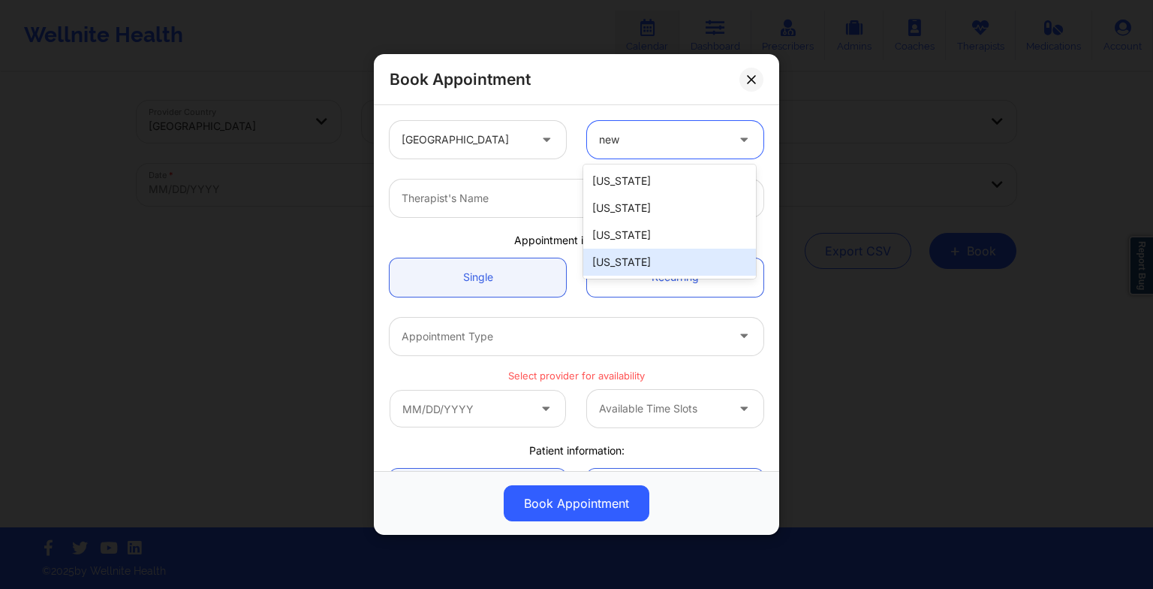
click at [638, 250] on div "[US_STATE]" at bounding box center [669, 262] width 173 height 27
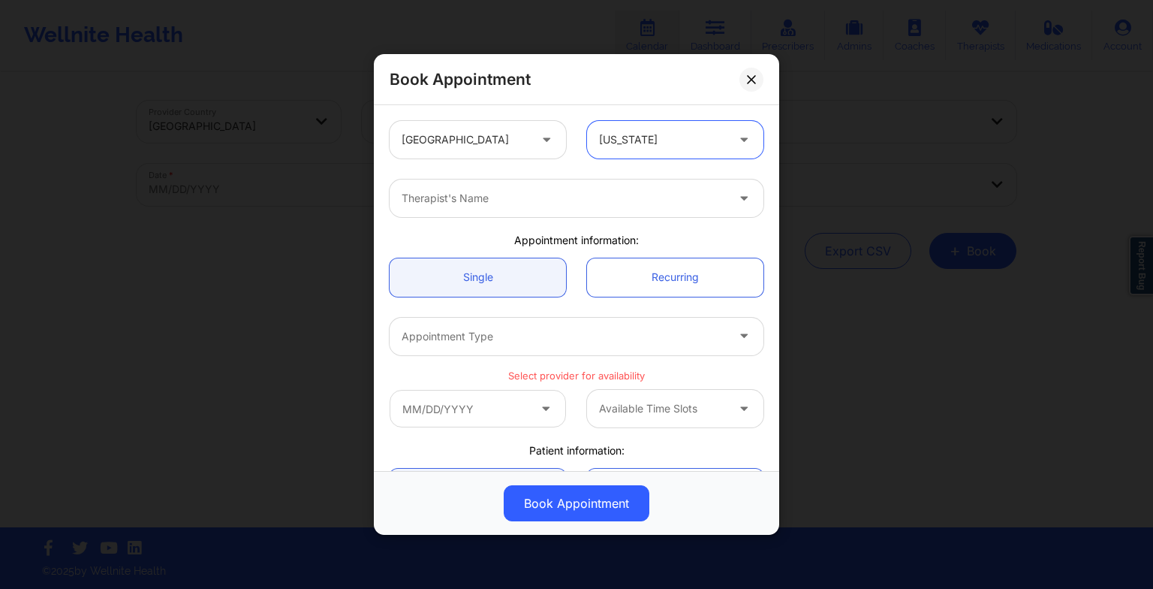
click at [451, 203] on div at bounding box center [564, 198] width 324 height 18
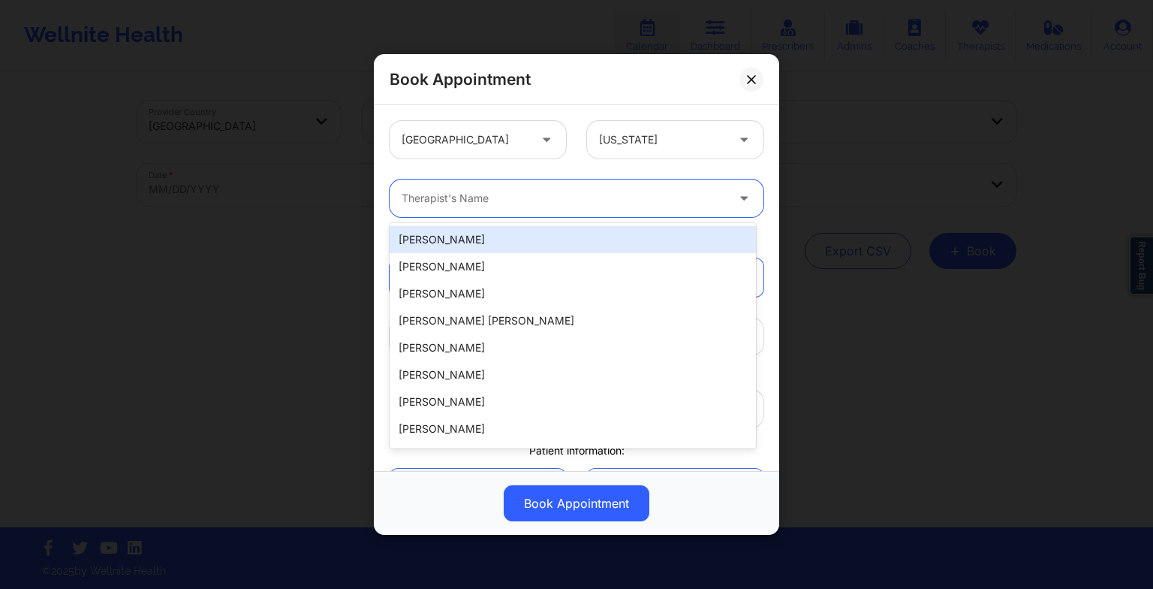
paste input "[PERSON_NAME] [PERSON_NAME]"
type input "[PERSON_NAME] [PERSON_NAME]"
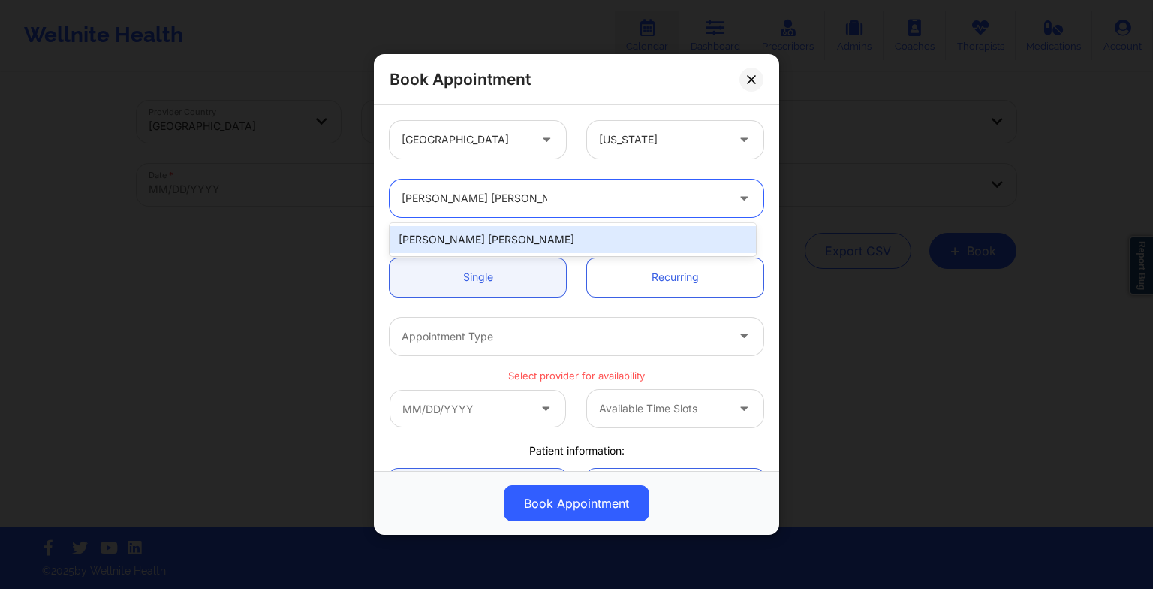
click at [428, 230] on div "[PERSON_NAME] [PERSON_NAME]" at bounding box center [573, 239] width 366 height 27
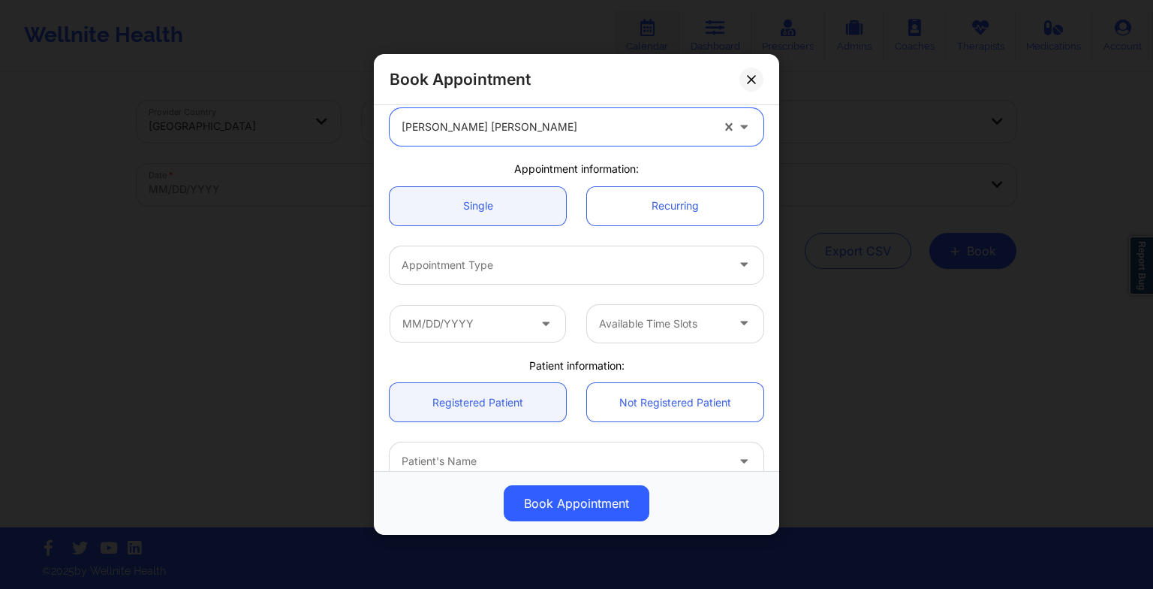
scroll to position [72, 0]
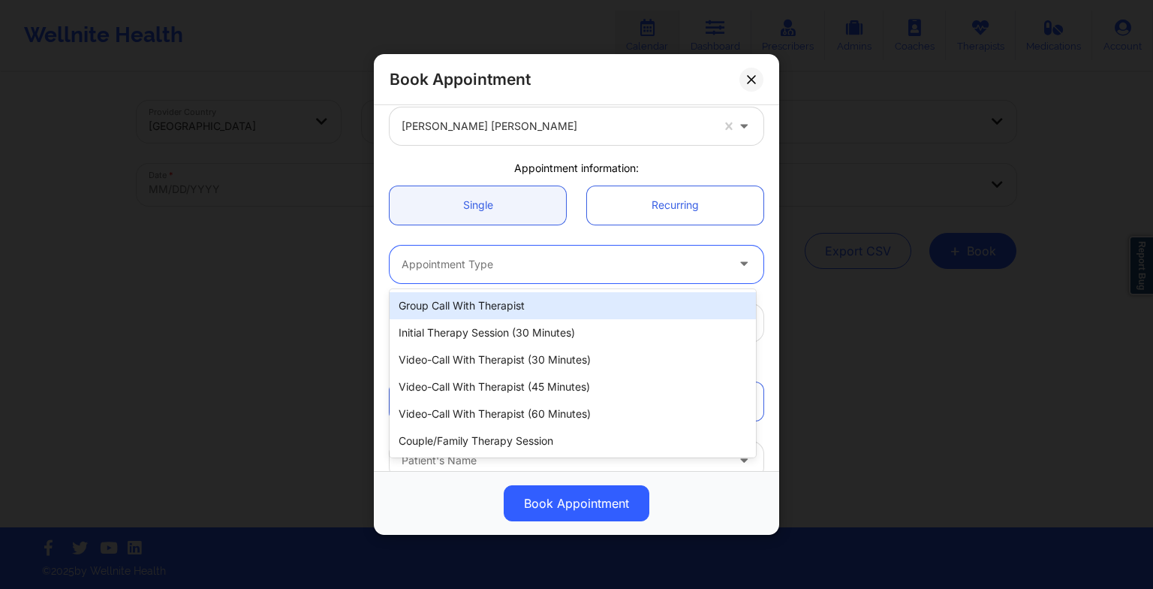
click at [433, 253] on div "Appointment Type" at bounding box center [559, 265] width 338 height 38
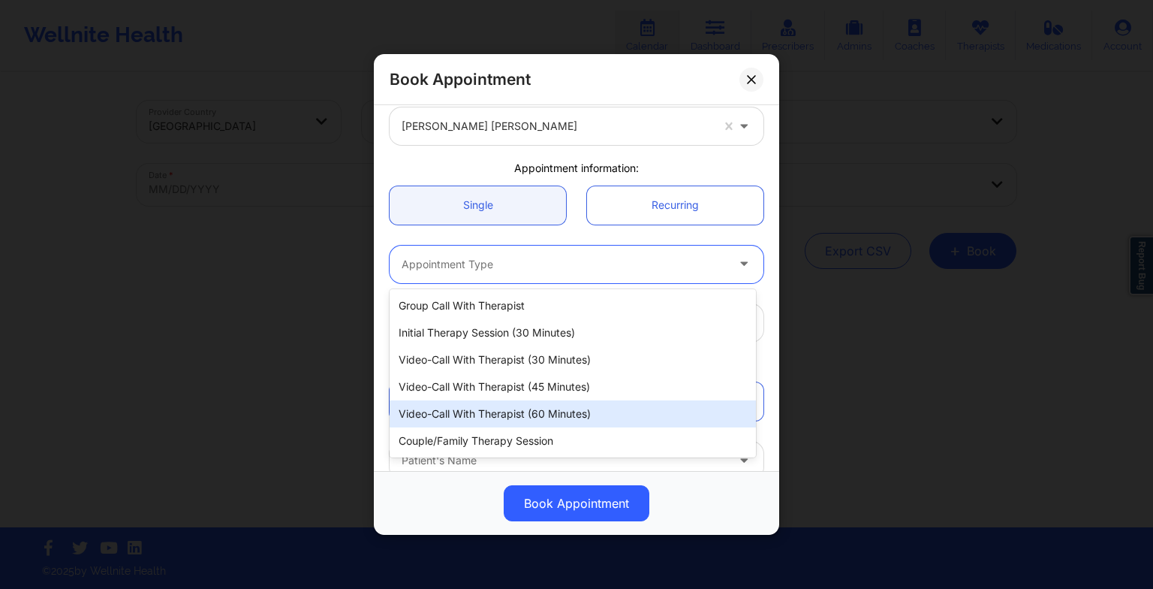
click at [481, 403] on div "Video-Call with Therapist (60 minutes)" at bounding box center [573, 413] width 366 height 27
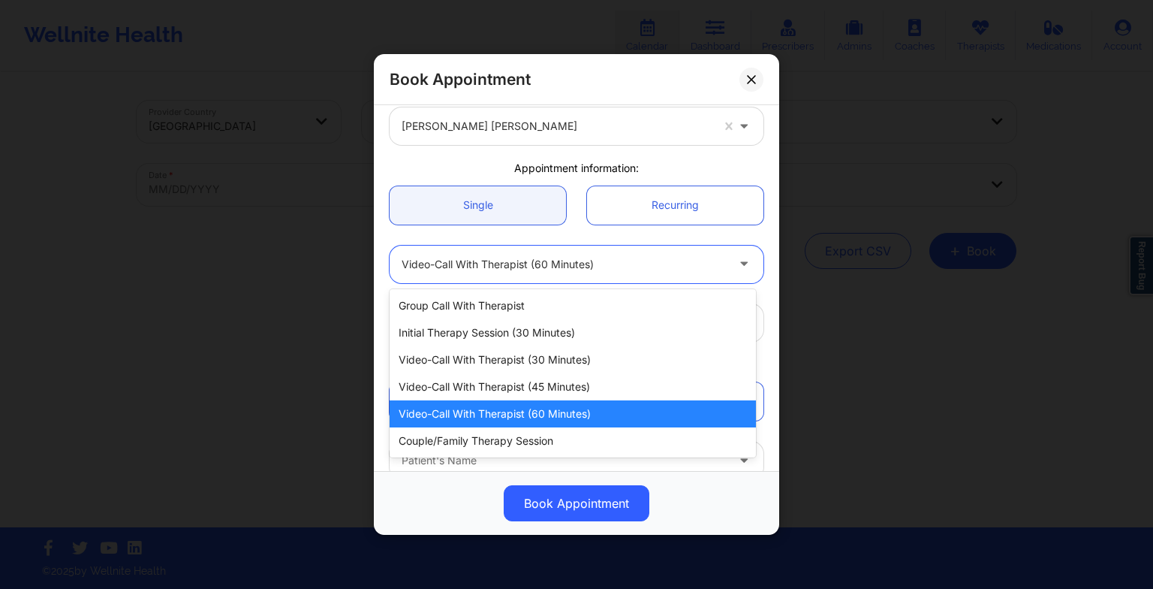
click at [532, 268] on div at bounding box center [564, 264] width 324 height 18
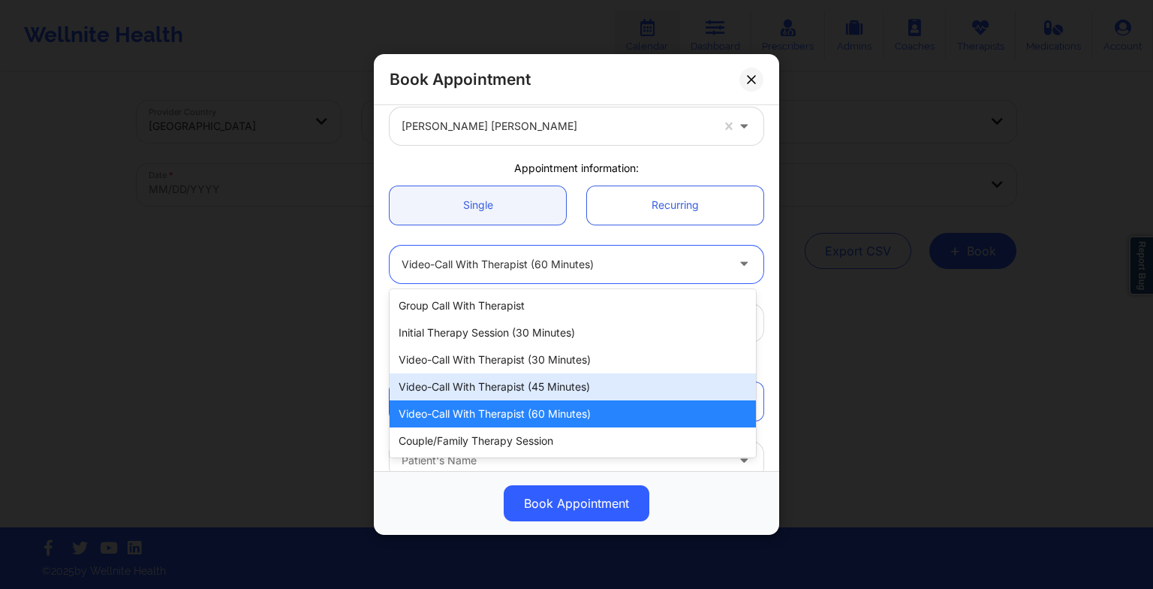
click at [526, 379] on div "Video-Call with Therapist (45 minutes)" at bounding box center [573, 386] width 366 height 27
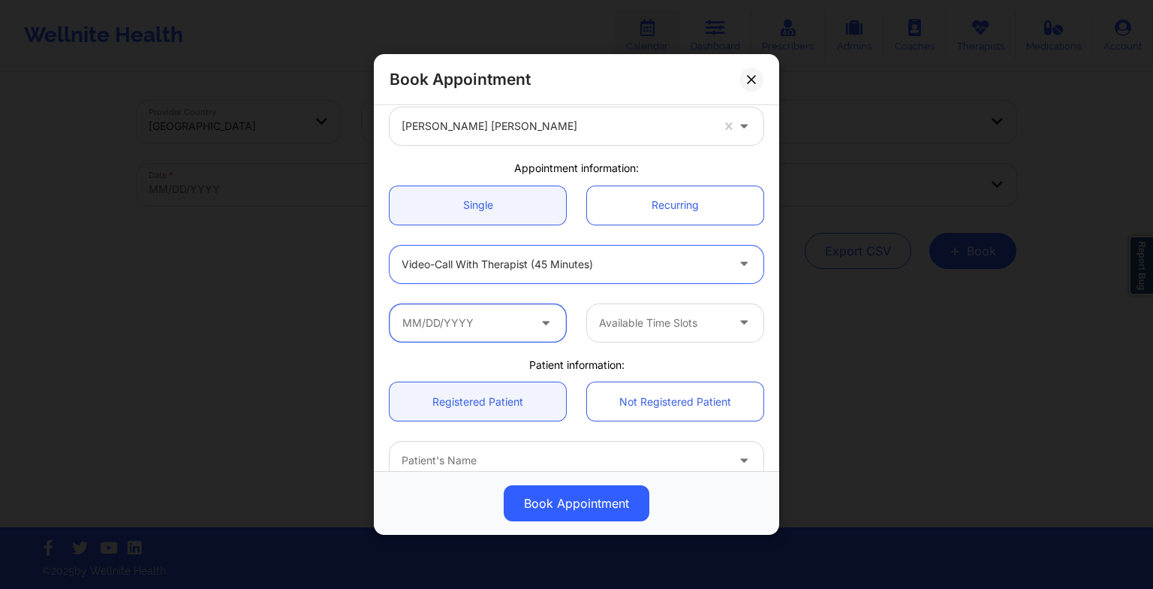
click at [457, 321] on input "text" at bounding box center [478, 323] width 176 height 38
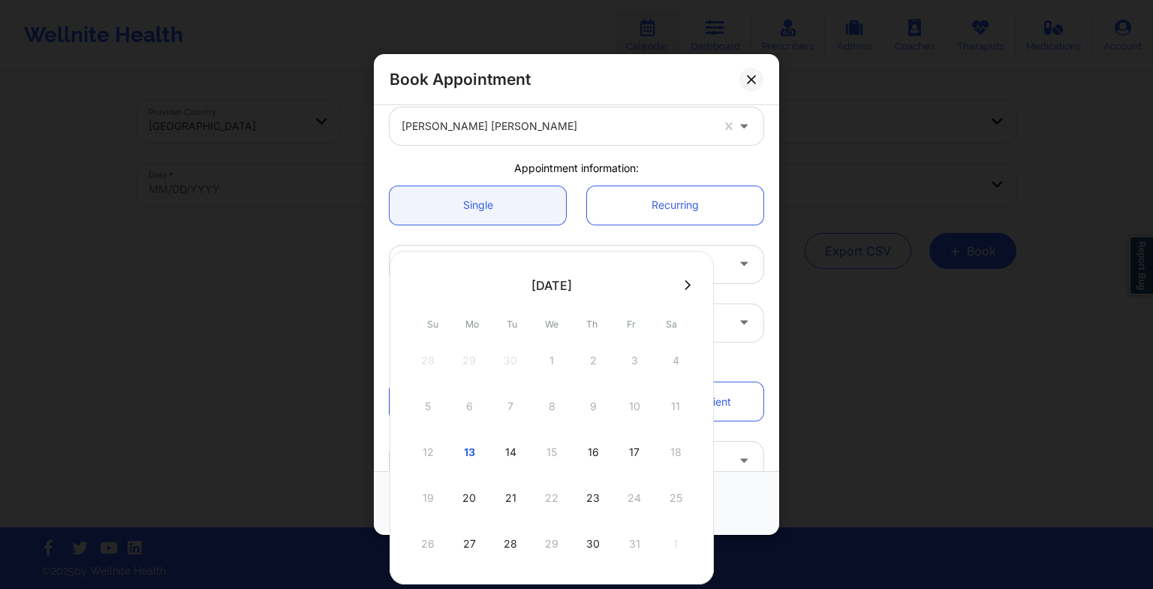
click at [680, 282] on button at bounding box center [687, 285] width 15 height 13
click at [551, 407] on div "5" at bounding box center [552, 406] width 38 height 42
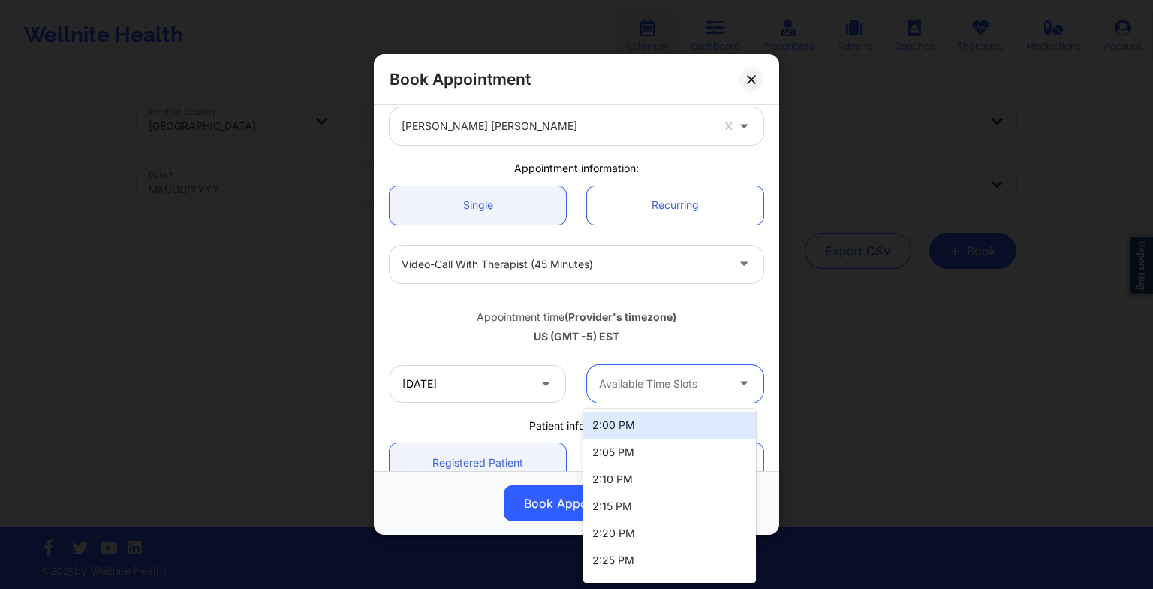
click at [667, 388] on div at bounding box center [662, 384] width 127 height 18
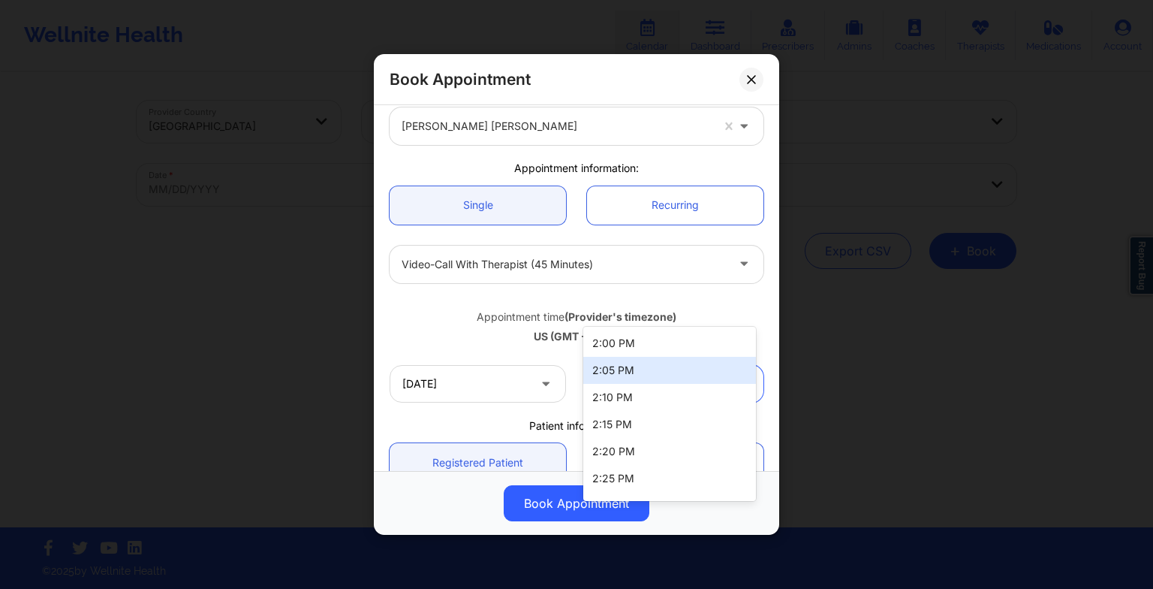
scroll to position [164, 0]
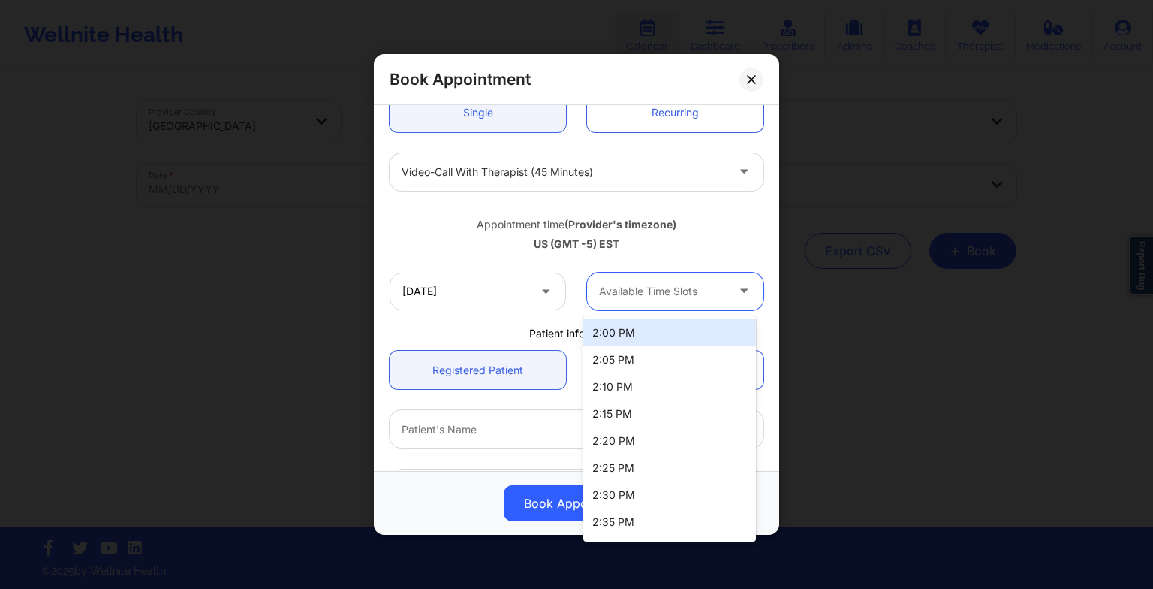
click at [676, 294] on div at bounding box center [662, 291] width 127 height 18
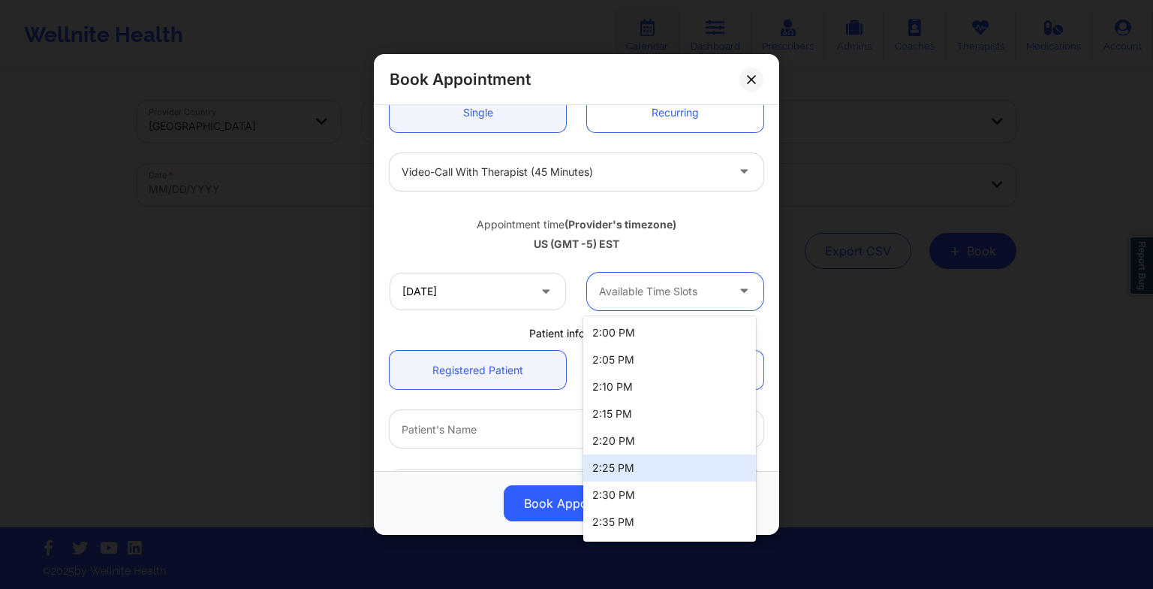
scroll to position [51, 0]
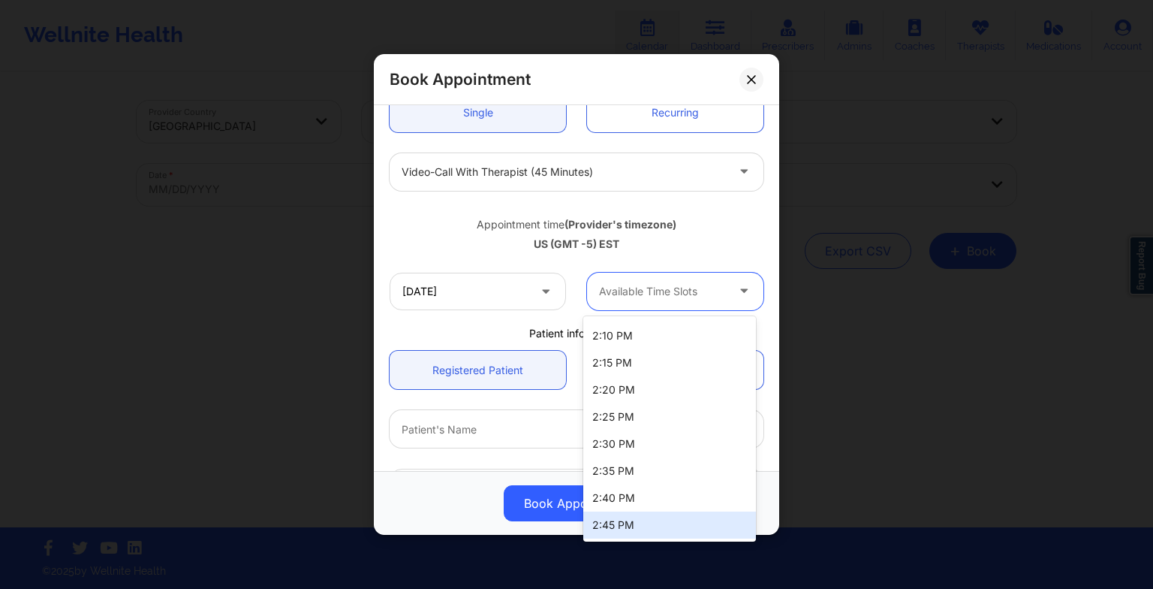
click at [649, 523] on div "2:45 PM" at bounding box center [669, 524] width 173 height 27
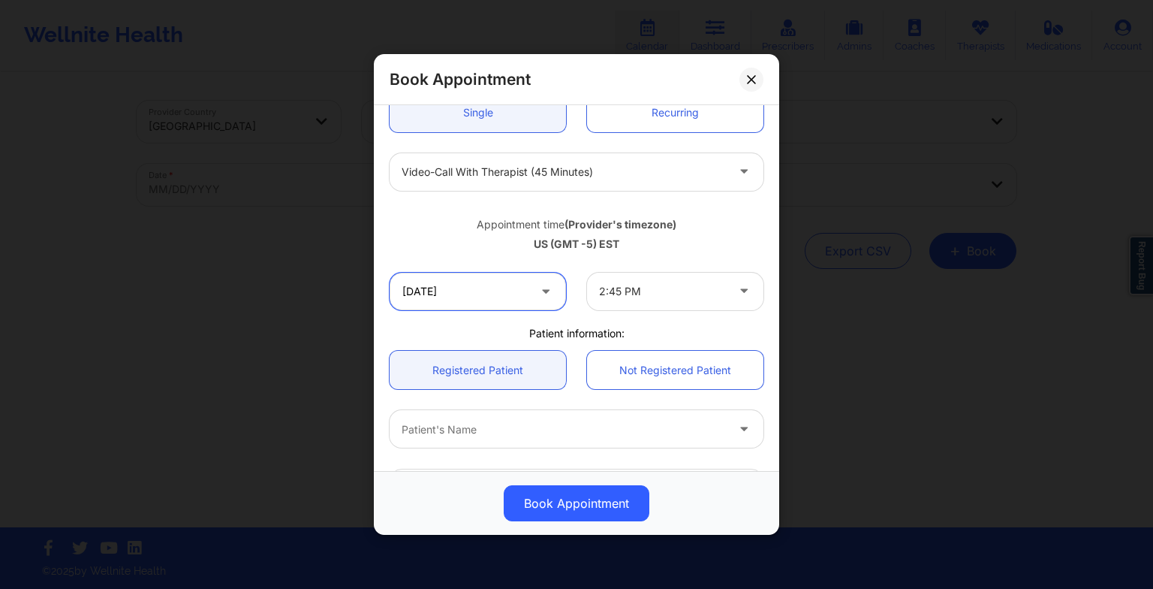
click at [523, 283] on input "[DATE]" at bounding box center [478, 292] width 176 height 38
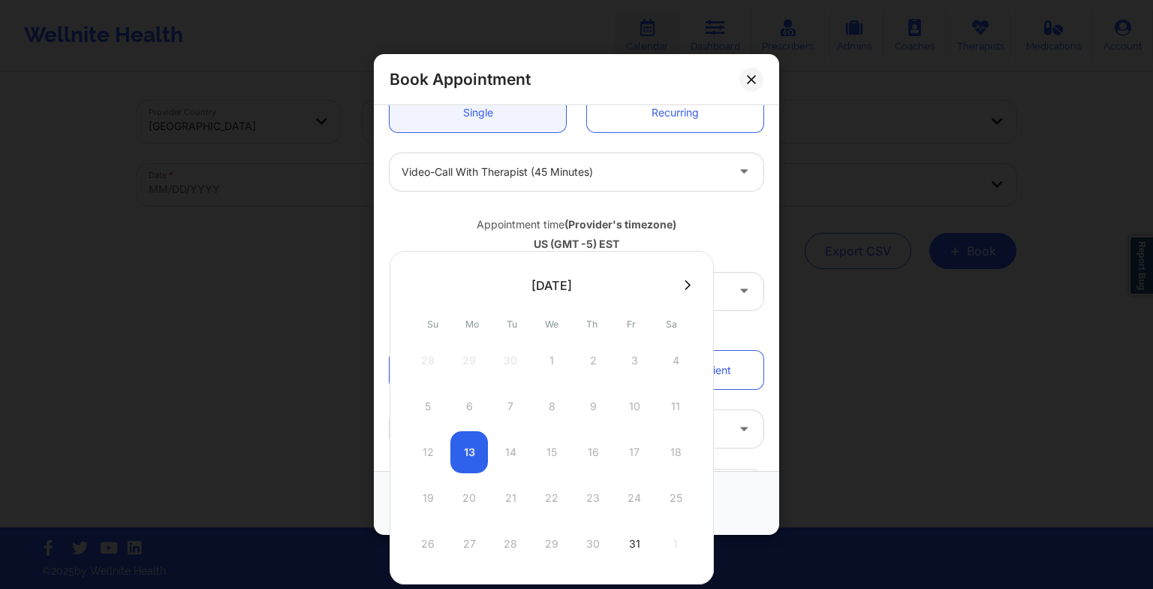
click at [686, 290] on button at bounding box center [687, 285] width 15 height 13
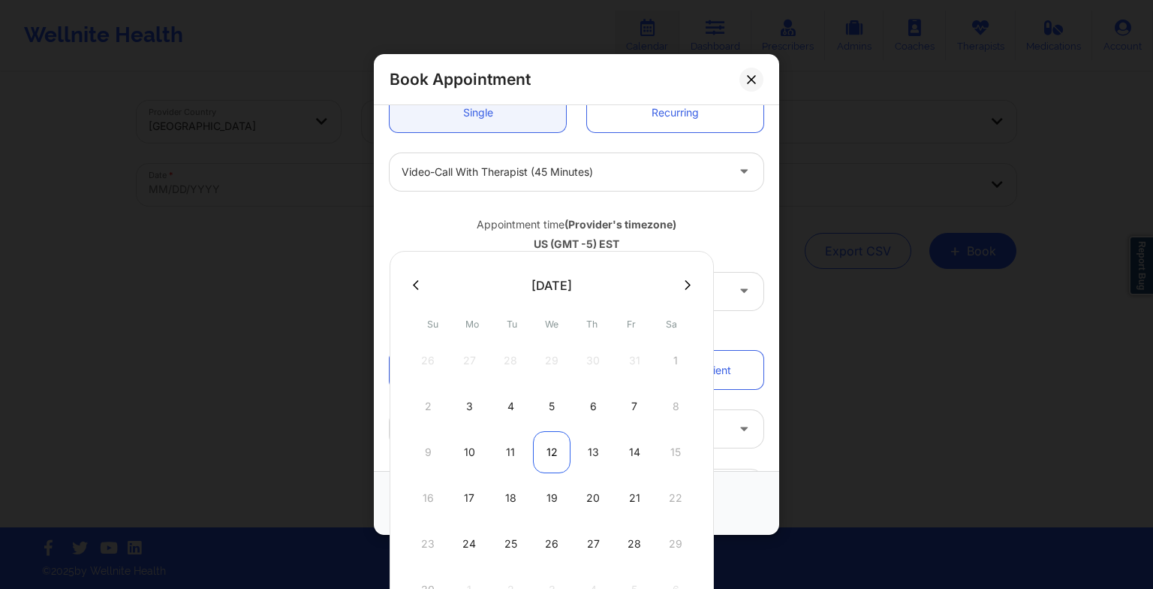
click at [556, 448] on div "12" at bounding box center [552, 452] width 38 height 42
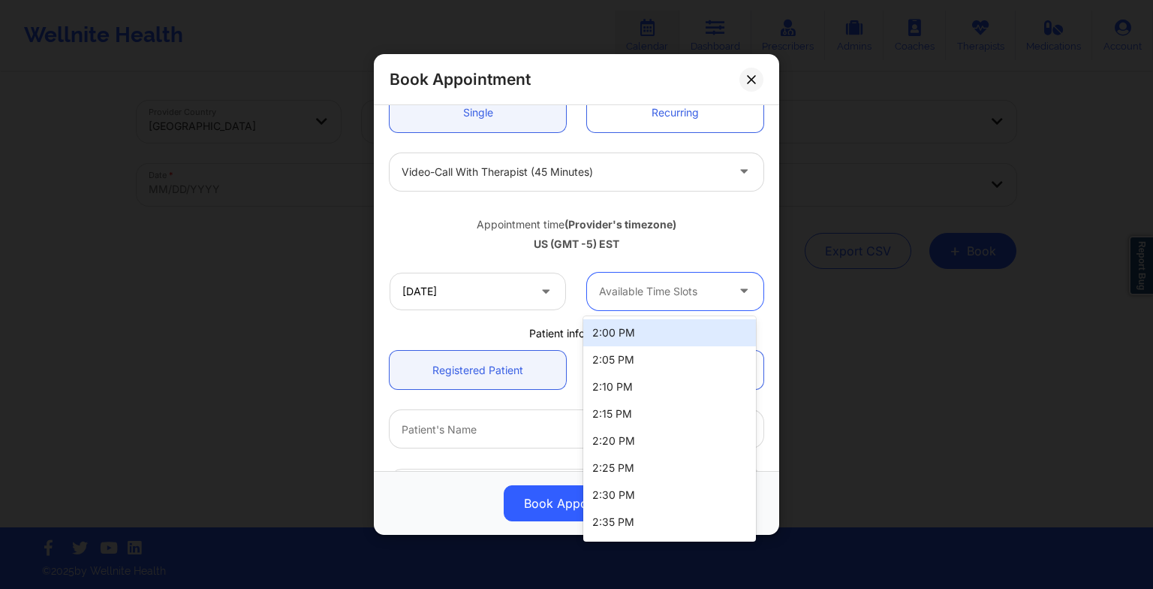
click at [651, 282] on div at bounding box center [662, 291] width 127 height 18
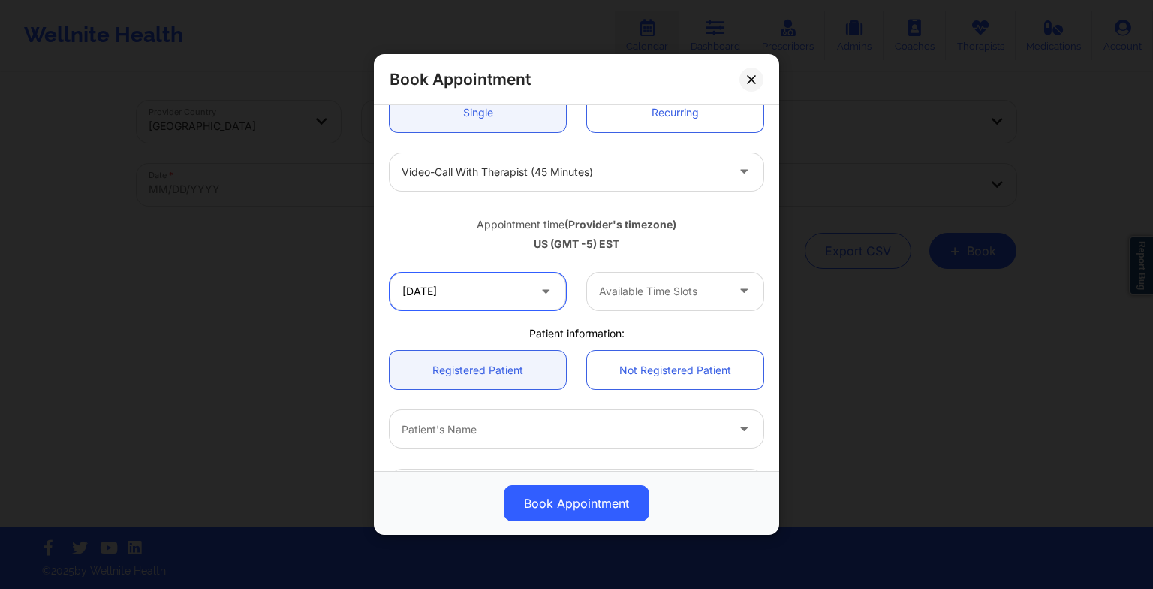
click at [484, 291] on input "[DATE]" at bounding box center [478, 292] width 176 height 38
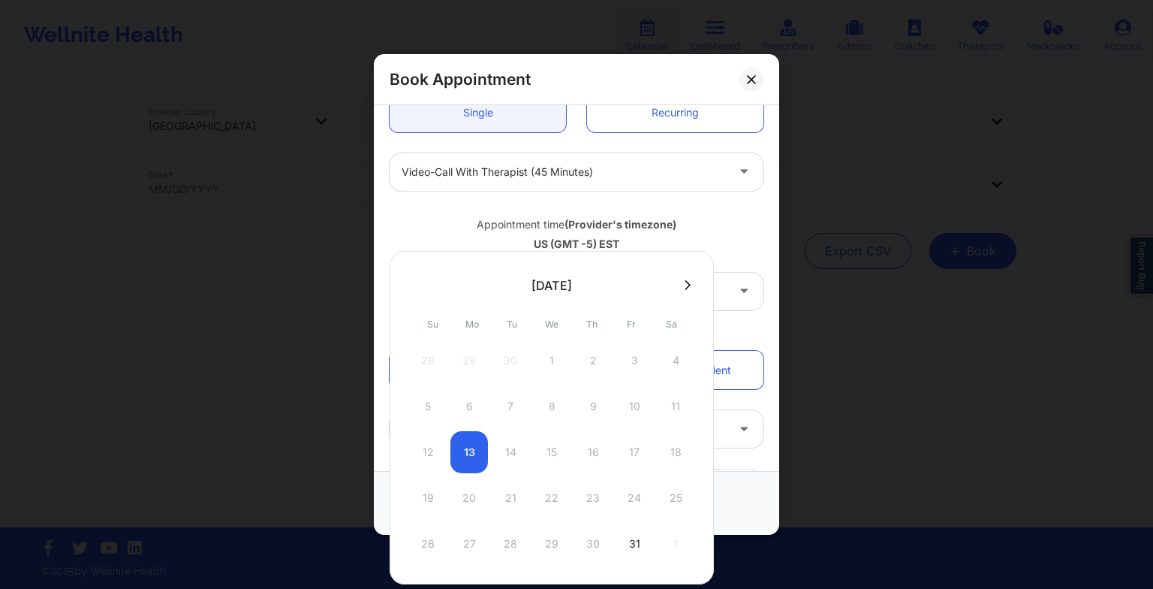
click at [686, 287] on button at bounding box center [687, 285] width 15 height 13
click at [550, 408] on div "5" at bounding box center [552, 406] width 38 height 42
type input "[DATE]"
